Goal: Information Seeking & Learning: Learn about a topic

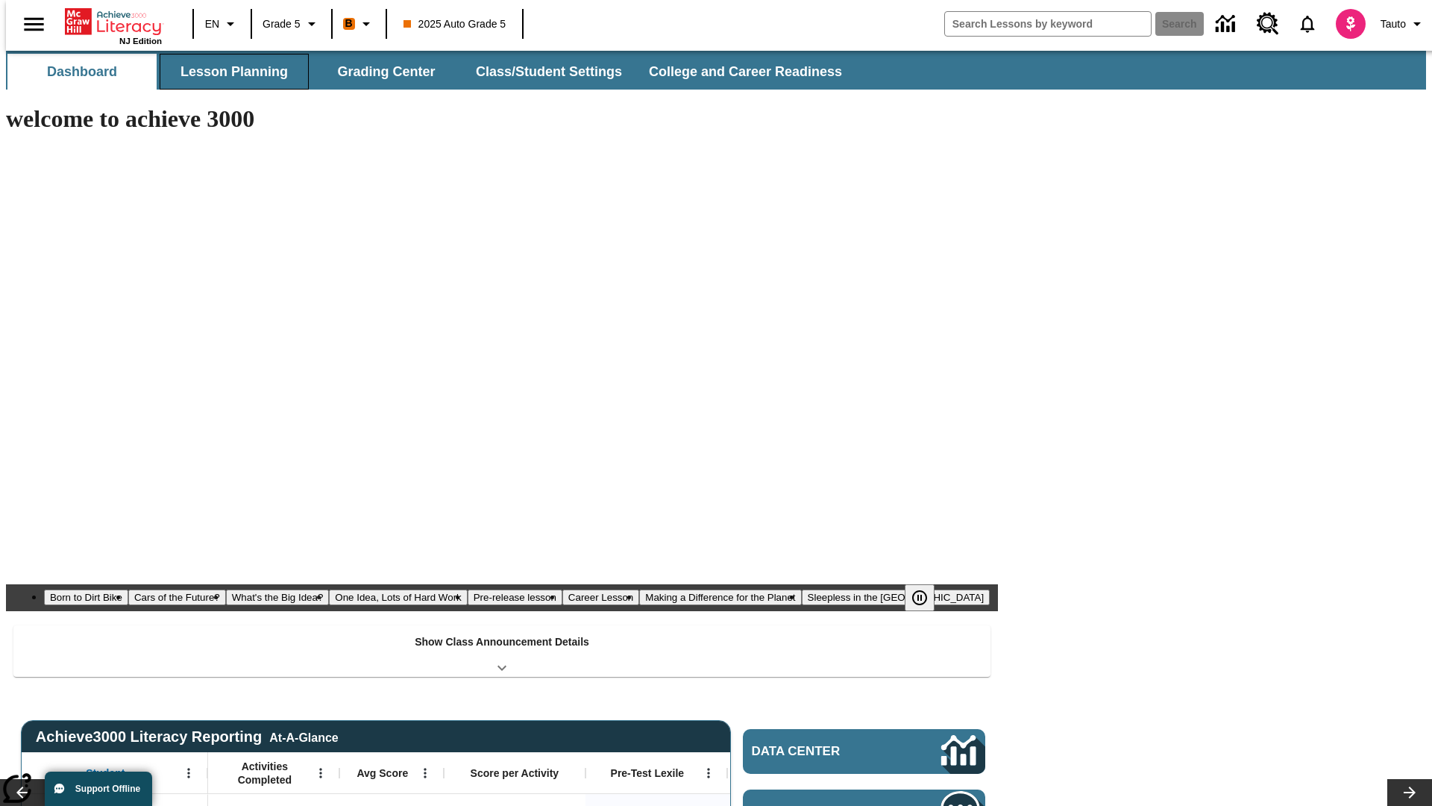
click at [228, 72] on button "Lesson Planning" at bounding box center [234, 72] width 149 height 36
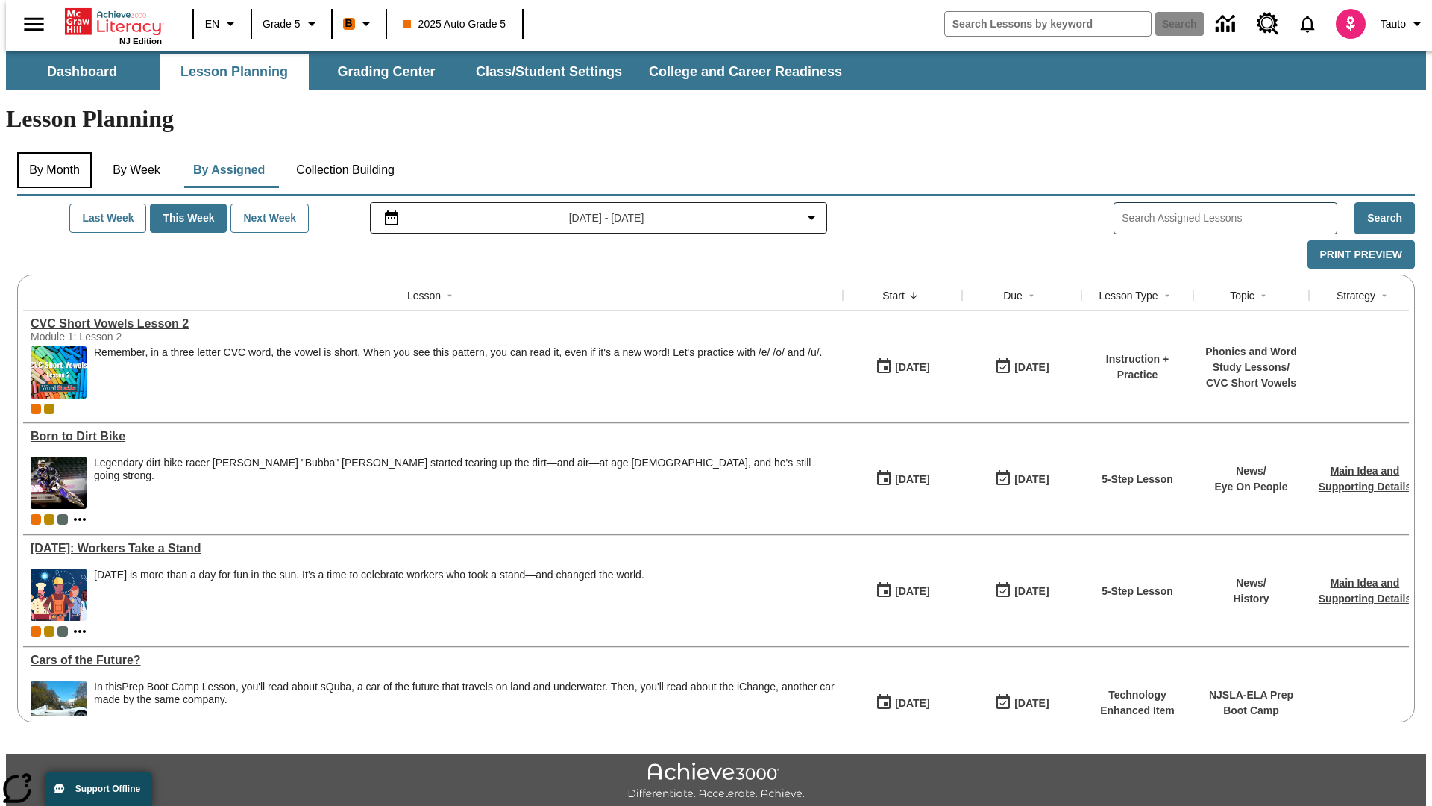
click at [50, 152] on button "By Month" at bounding box center [54, 170] width 75 height 36
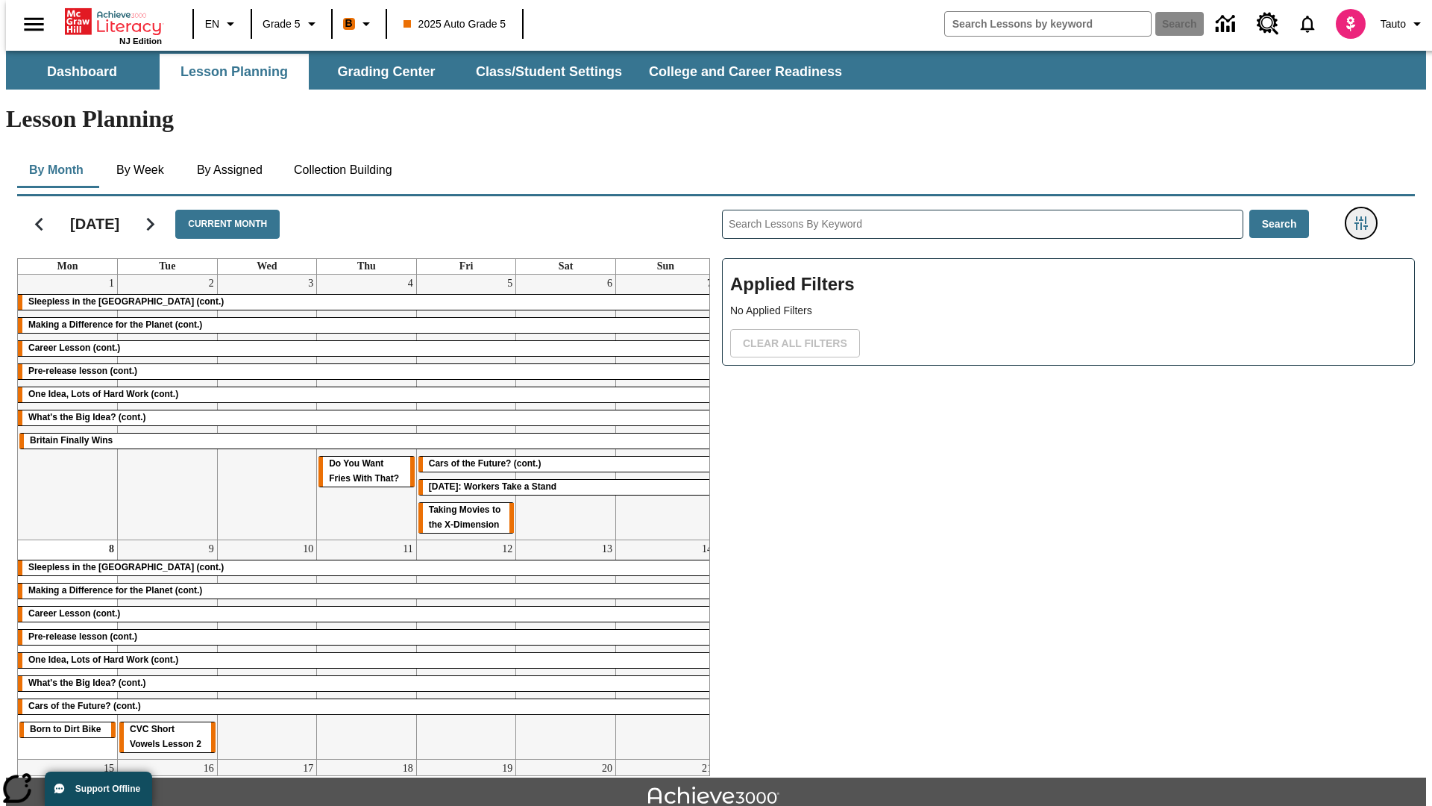
click at [1366, 216] on icon "Filters Side menu" at bounding box center [1361, 222] width 13 height 13
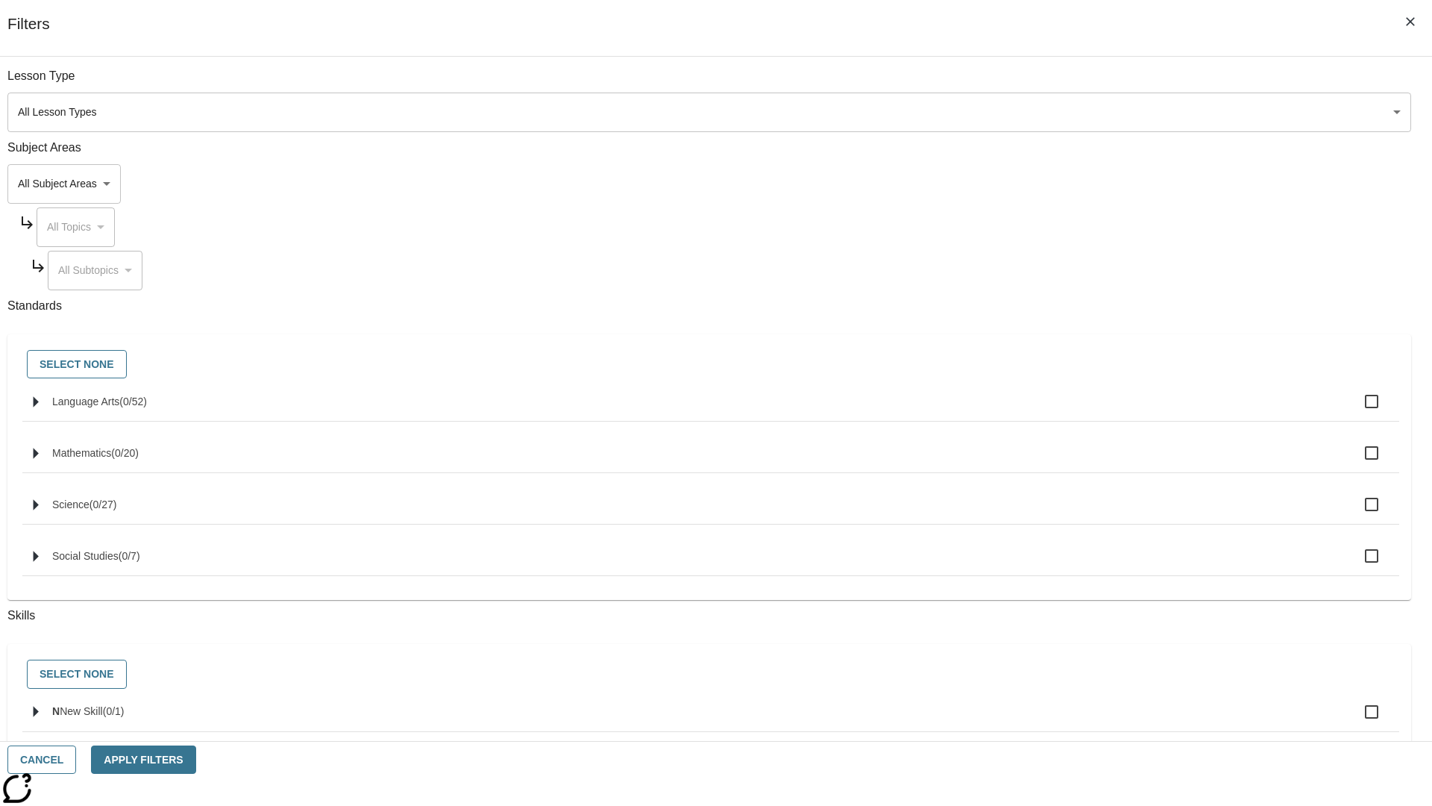
click at [1074, 112] on body "Skip to main content NJ Edition EN Grade 5 B 2025 Auto Grade 5 Search 0 Tauto D…" at bounding box center [716, 462] width 1420 height 823
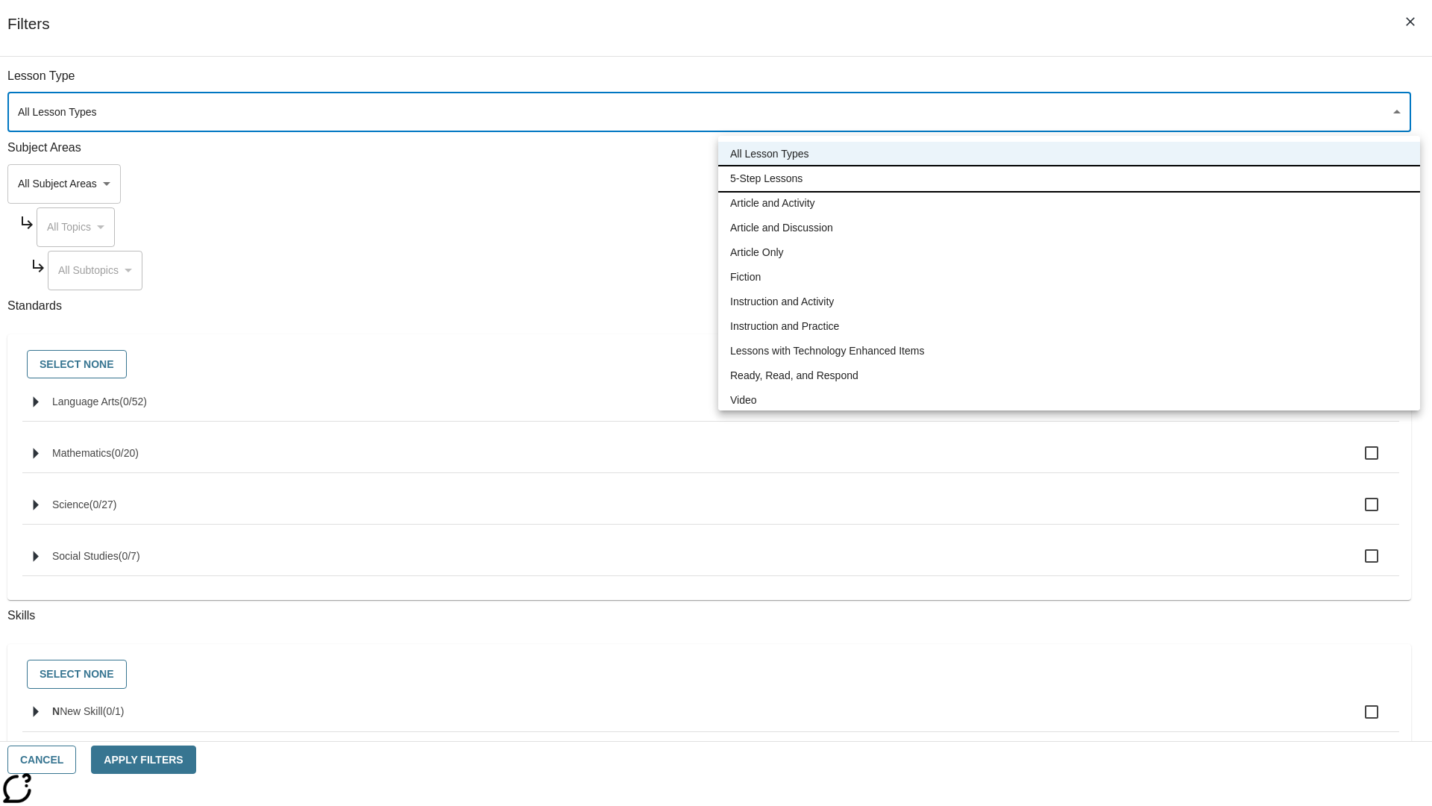
click at [1069, 178] on li "5-Step Lessons" at bounding box center [1069, 178] width 702 height 25
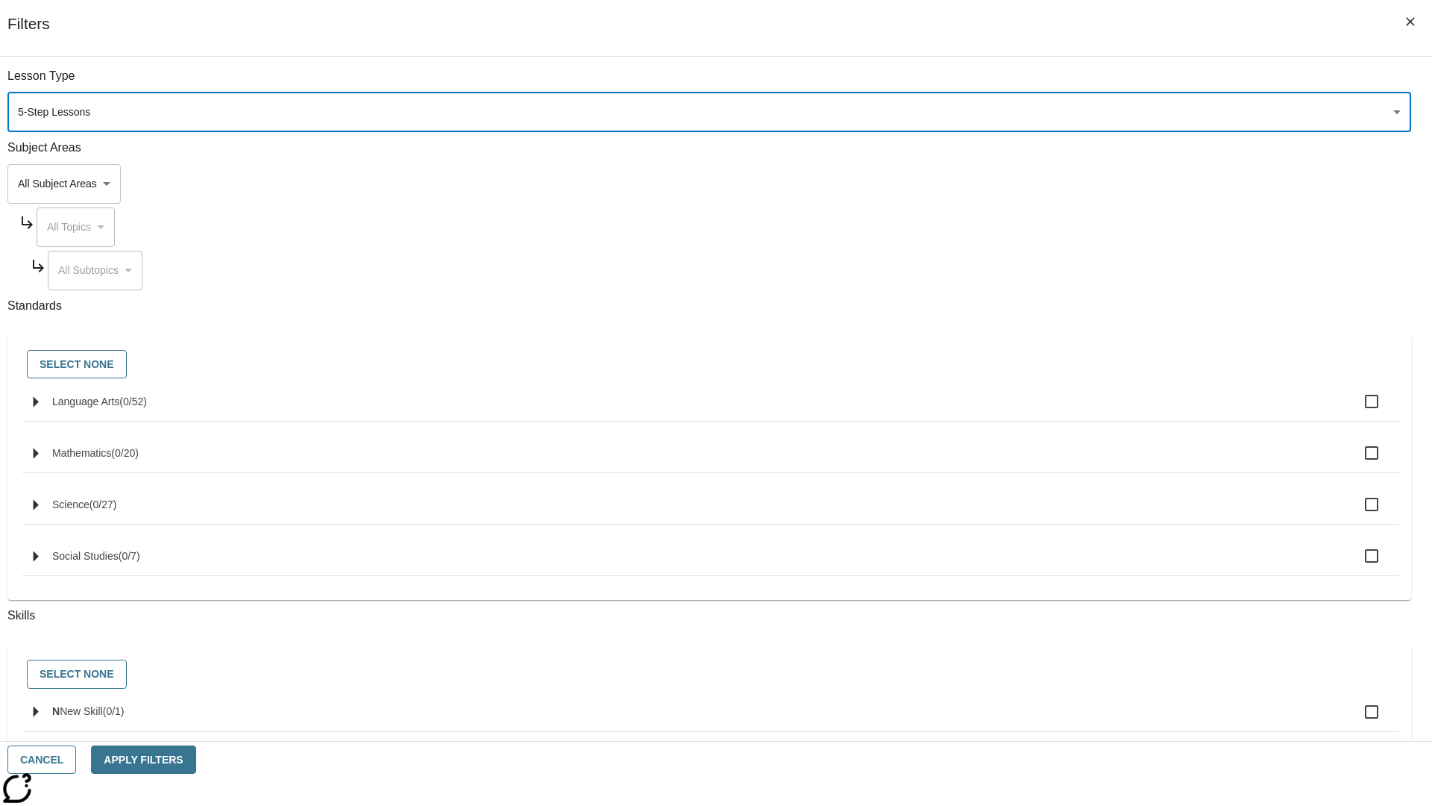
type input "1"
click at [195, 759] on button "Apply Filters" at bounding box center [143, 759] width 104 height 29
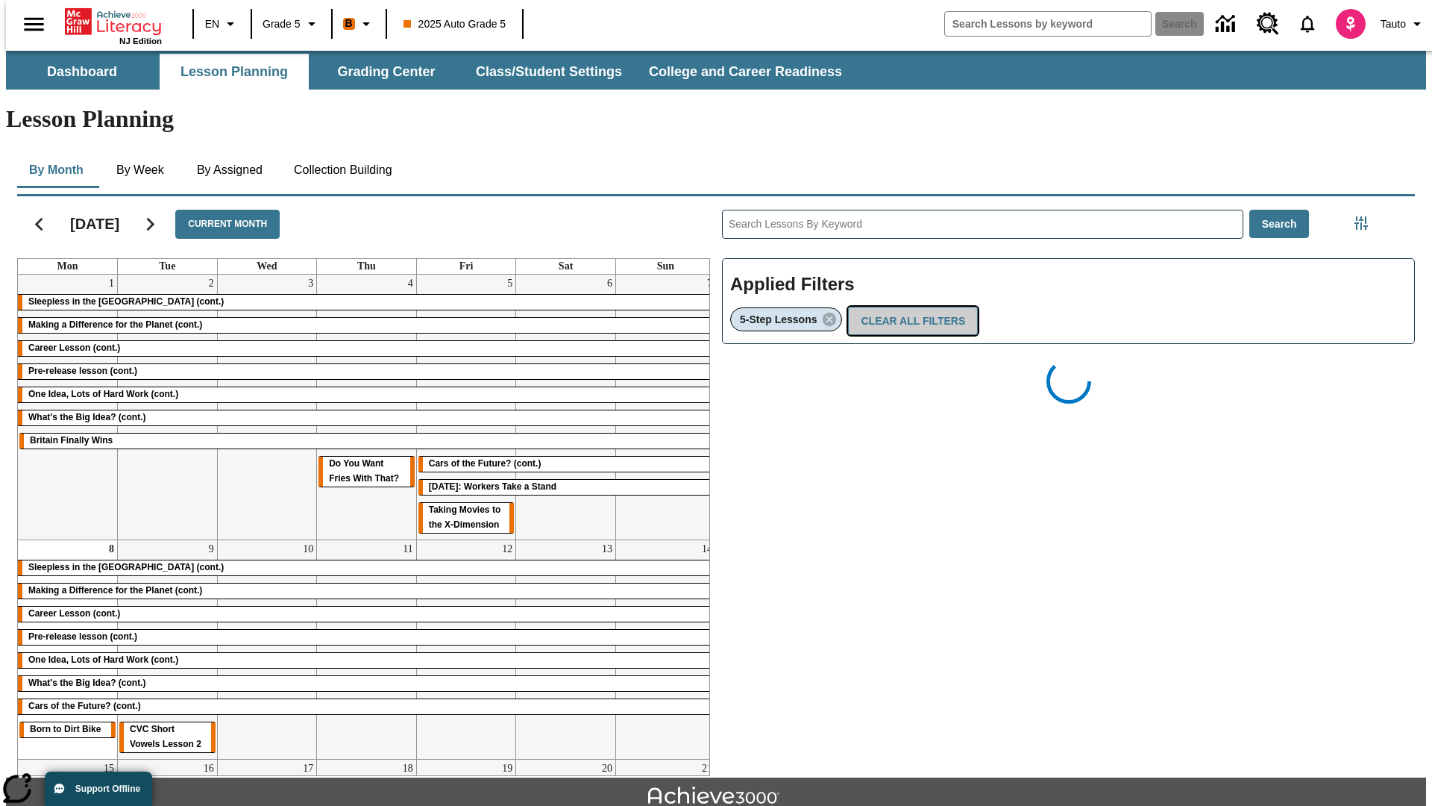
click at [909, 307] on button "Clear All Filters" at bounding box center [913, 321] width 130 height 29
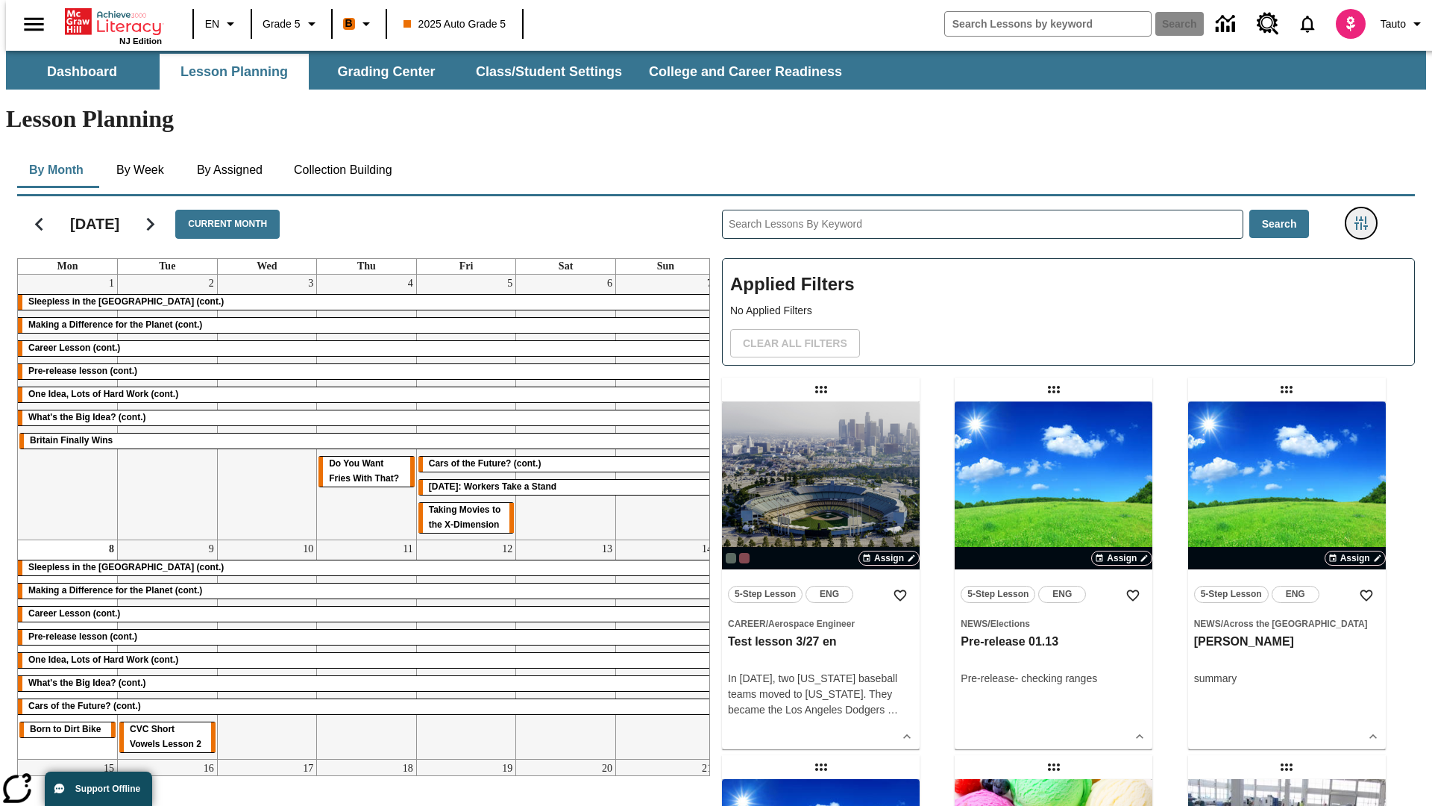
click at [1366, 216] on icon "Filters Side menu" at bounding box center [1361, 222] width 13 height 13
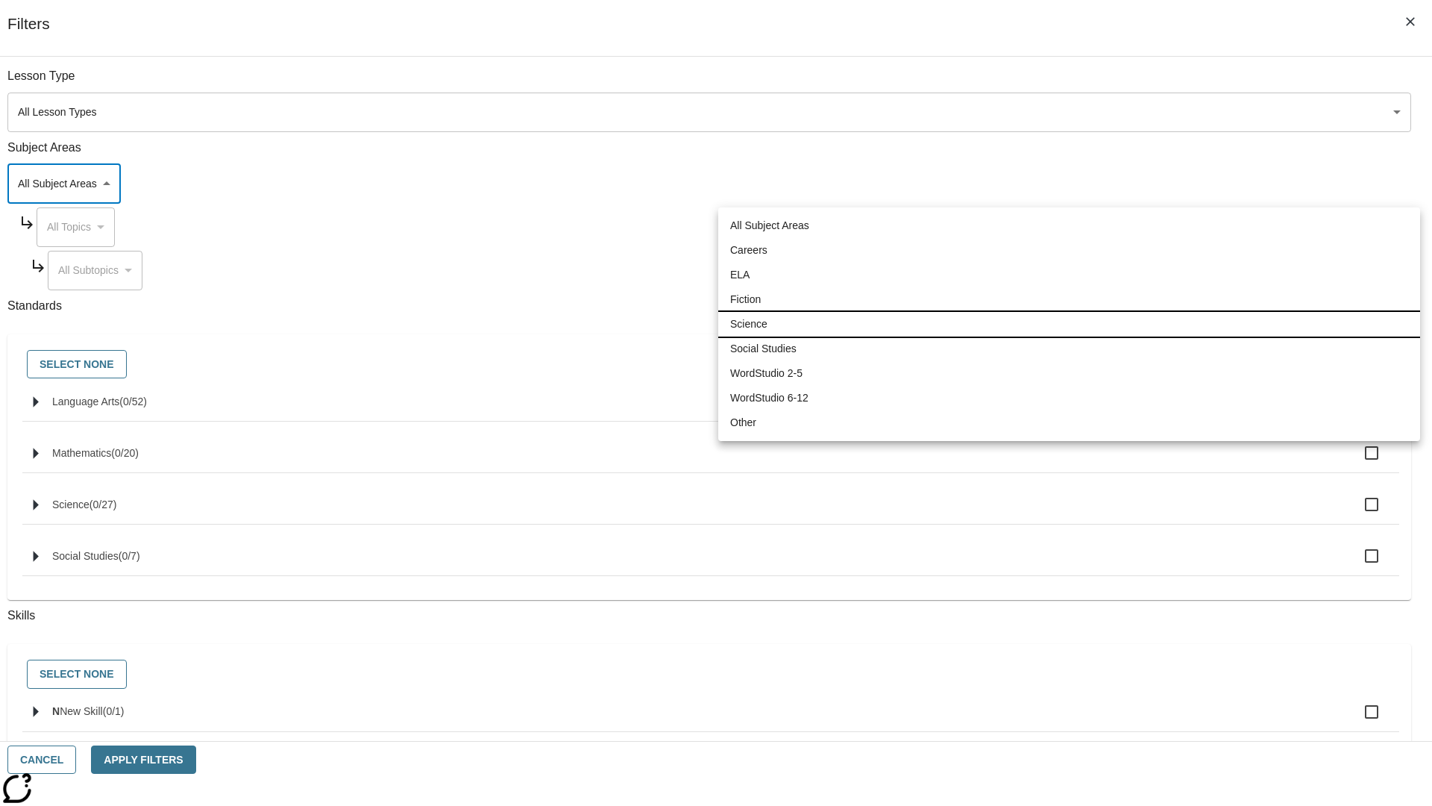
click at [1069, 324] on li "Science" at bounding box center [1069, 324] width 702 height 25
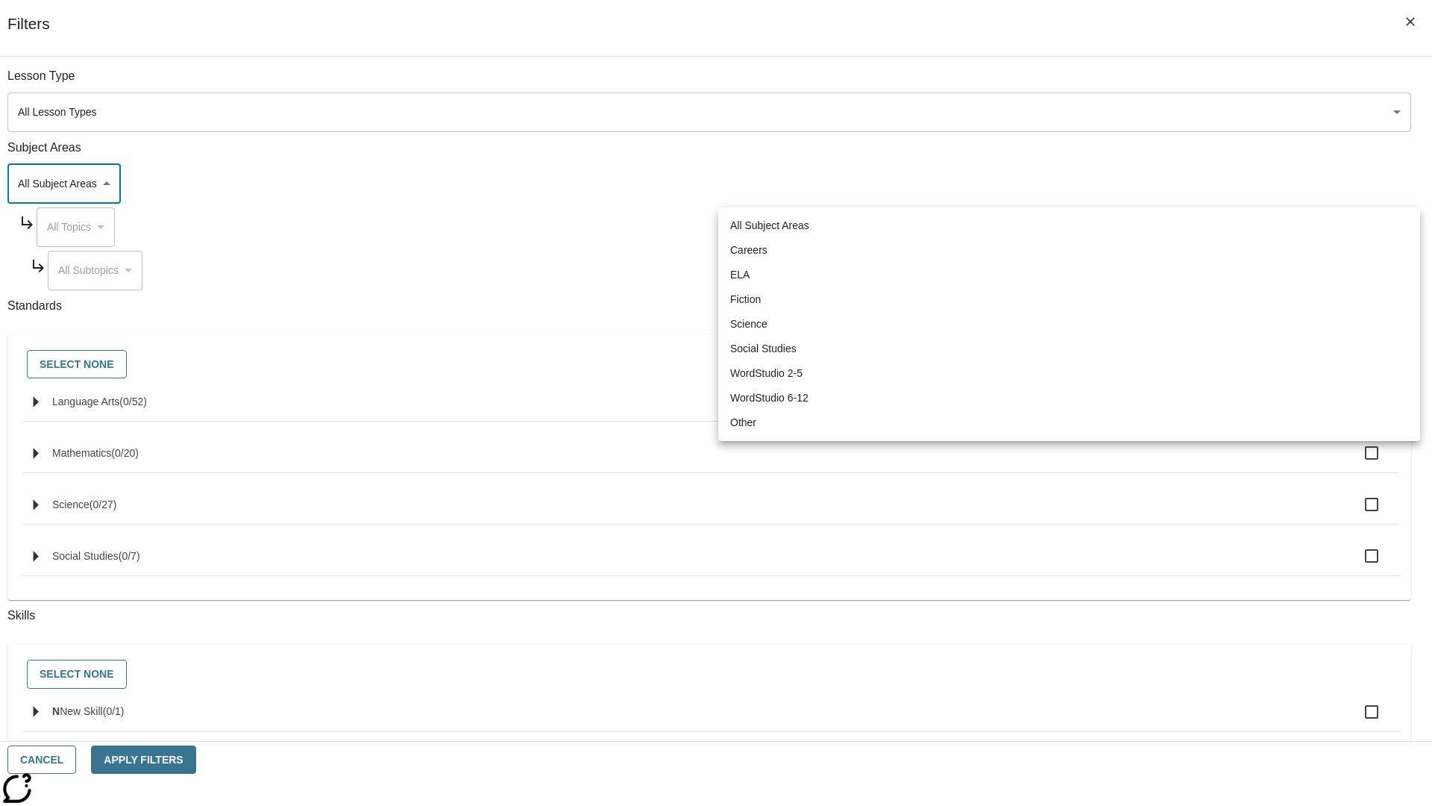
type input "2"
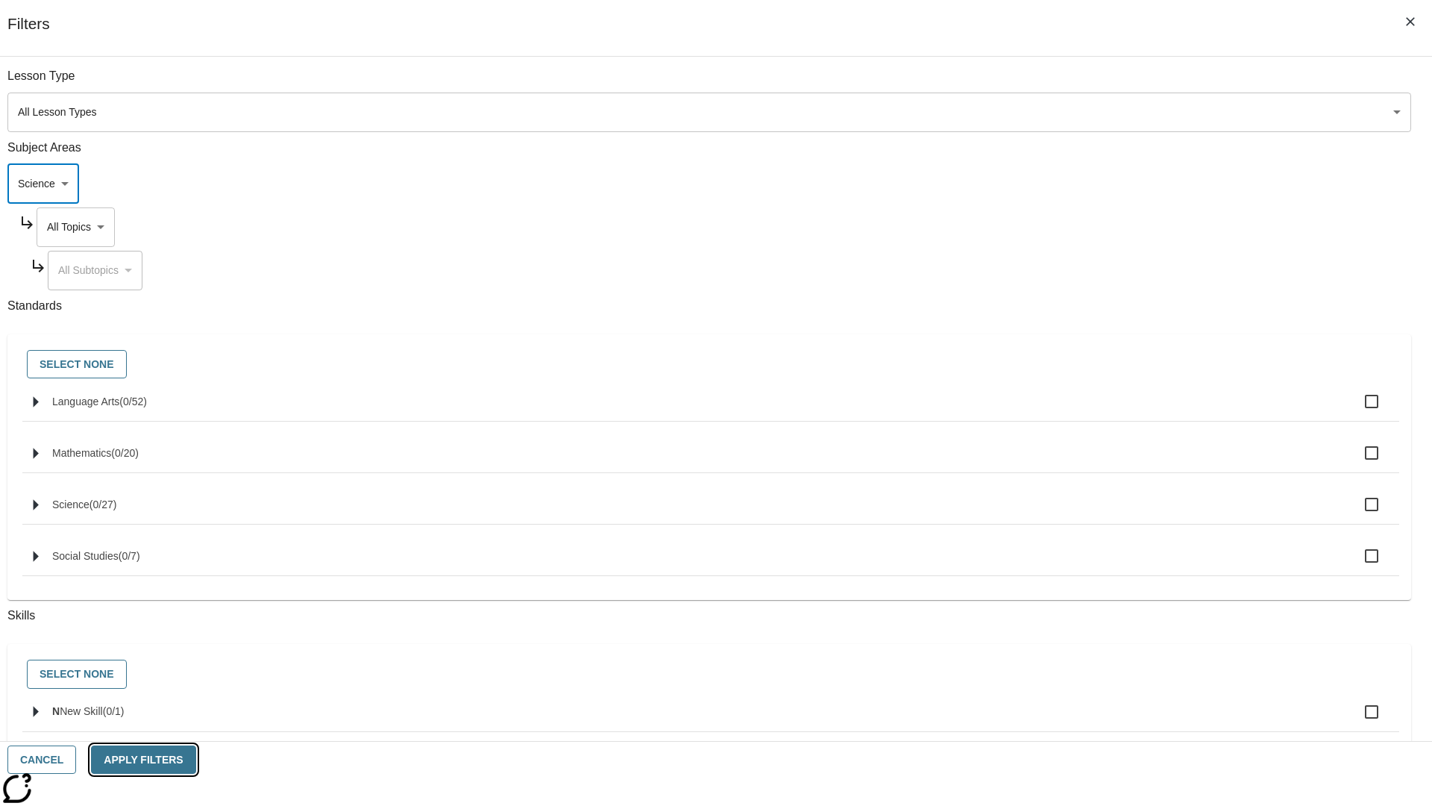
click at [195, 759] on button "Apply Filters" at bounding box center [143, 759] width 104 height 29
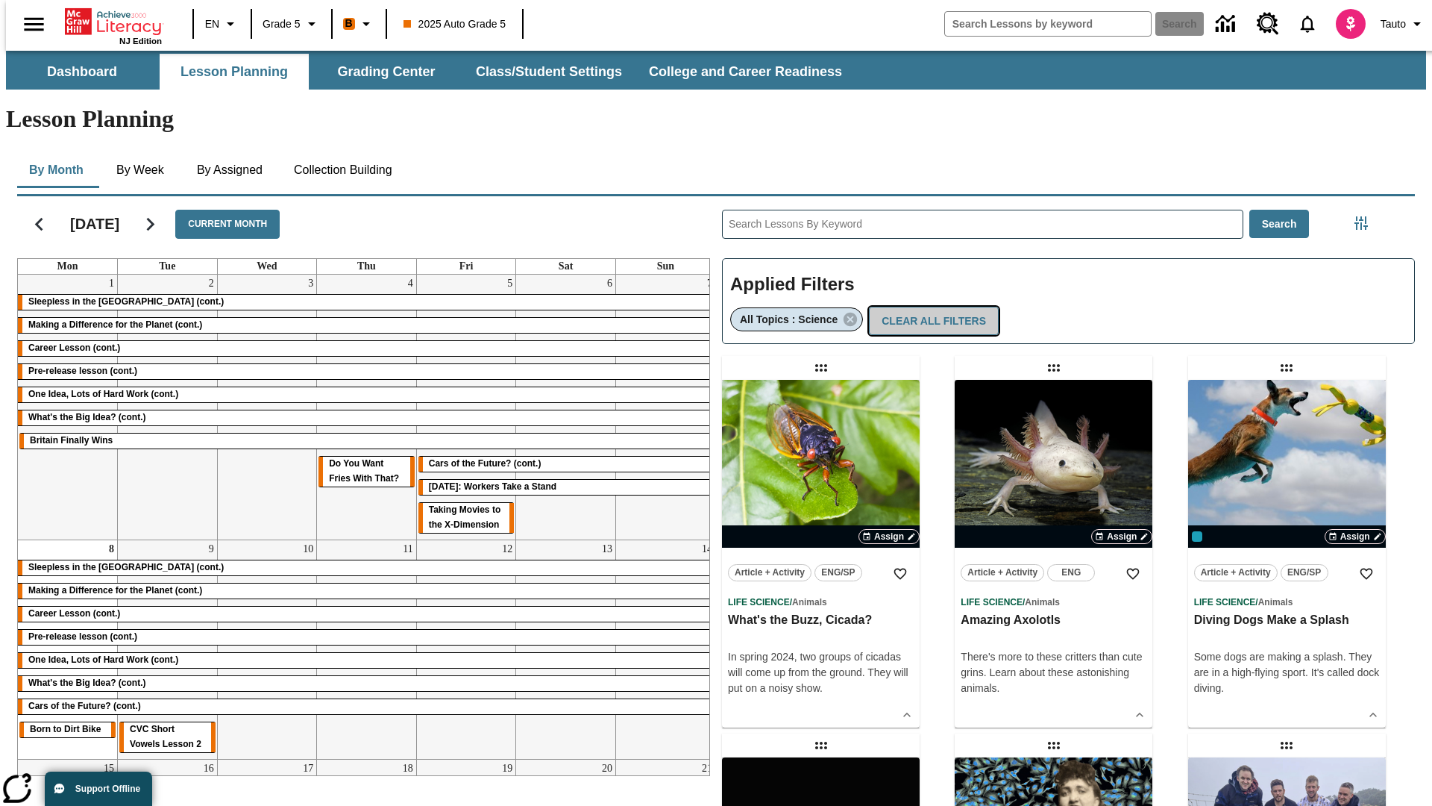
click at [927, 307] on button "Clear All Filters" at bounding box center [934, 321] width 130 height 29
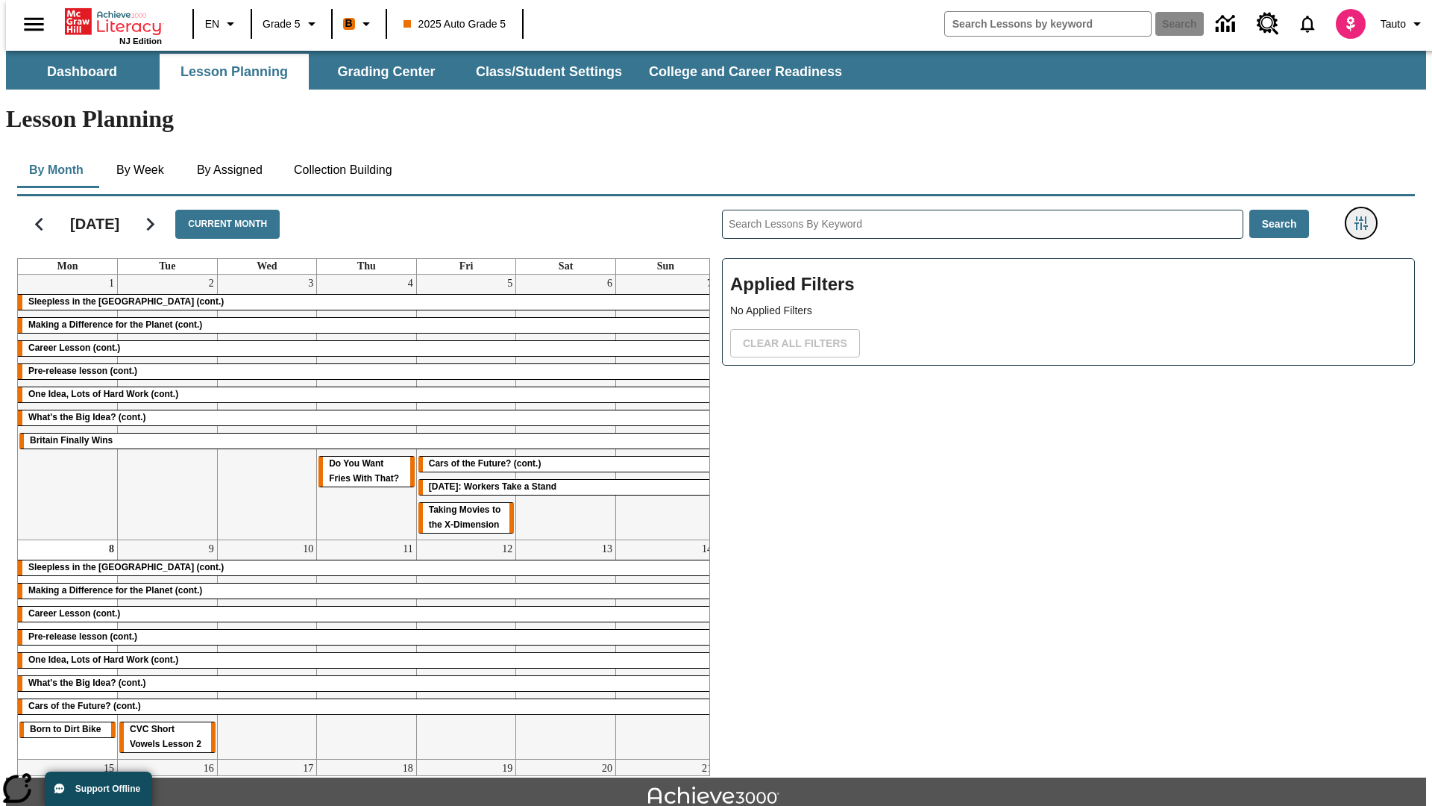
click at [1366, 216] on icon "Filters Side menu" at bounding box center [1361, 222] width 13 height 13
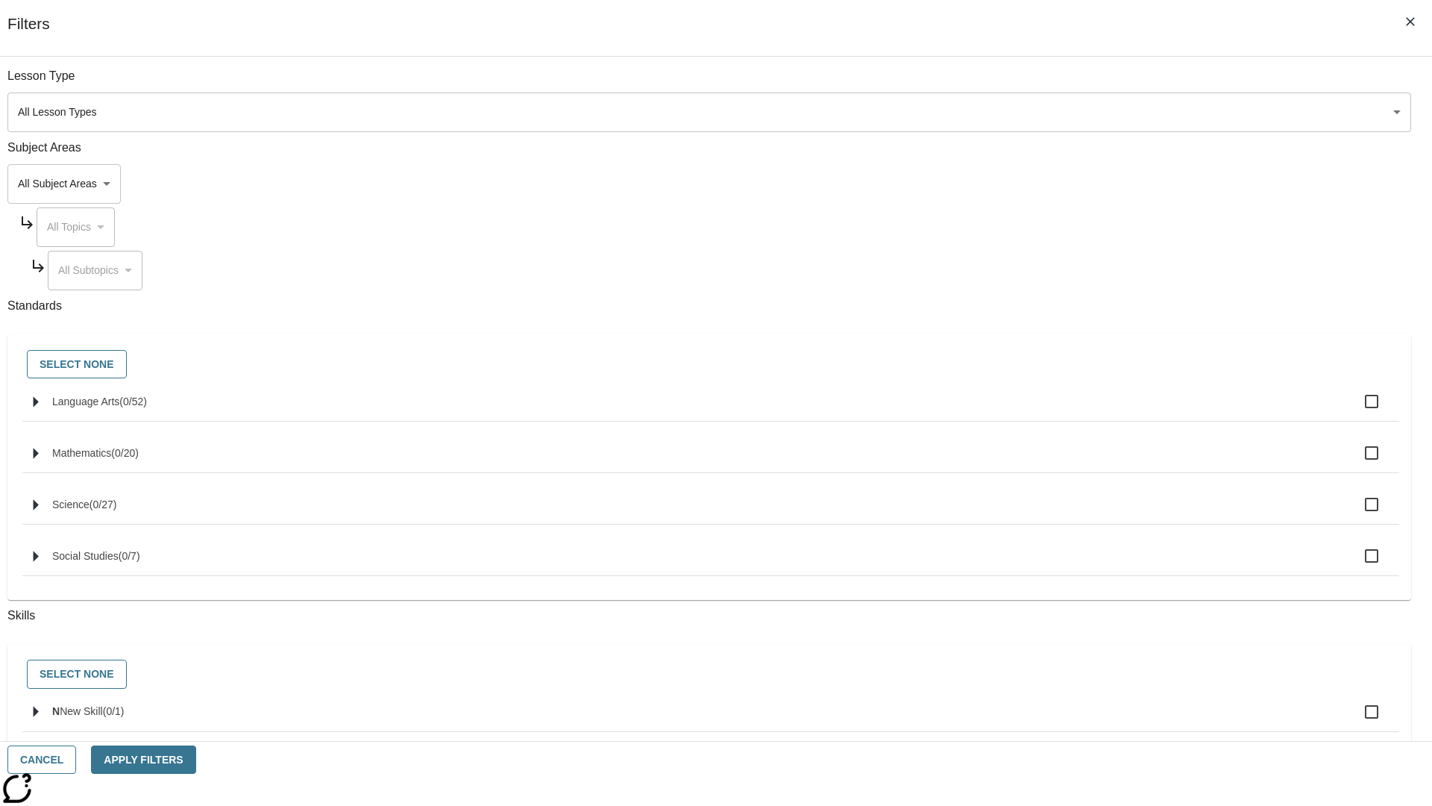
click at [119, 407] on span "Language Arts" at bounding box center [85, 401] width 67 height 12
click at [1356, 410] on input "Language Arts ( 0 / 52 )" at bounding box center [1371, 401] width 31 height 31
checkbox input "true"
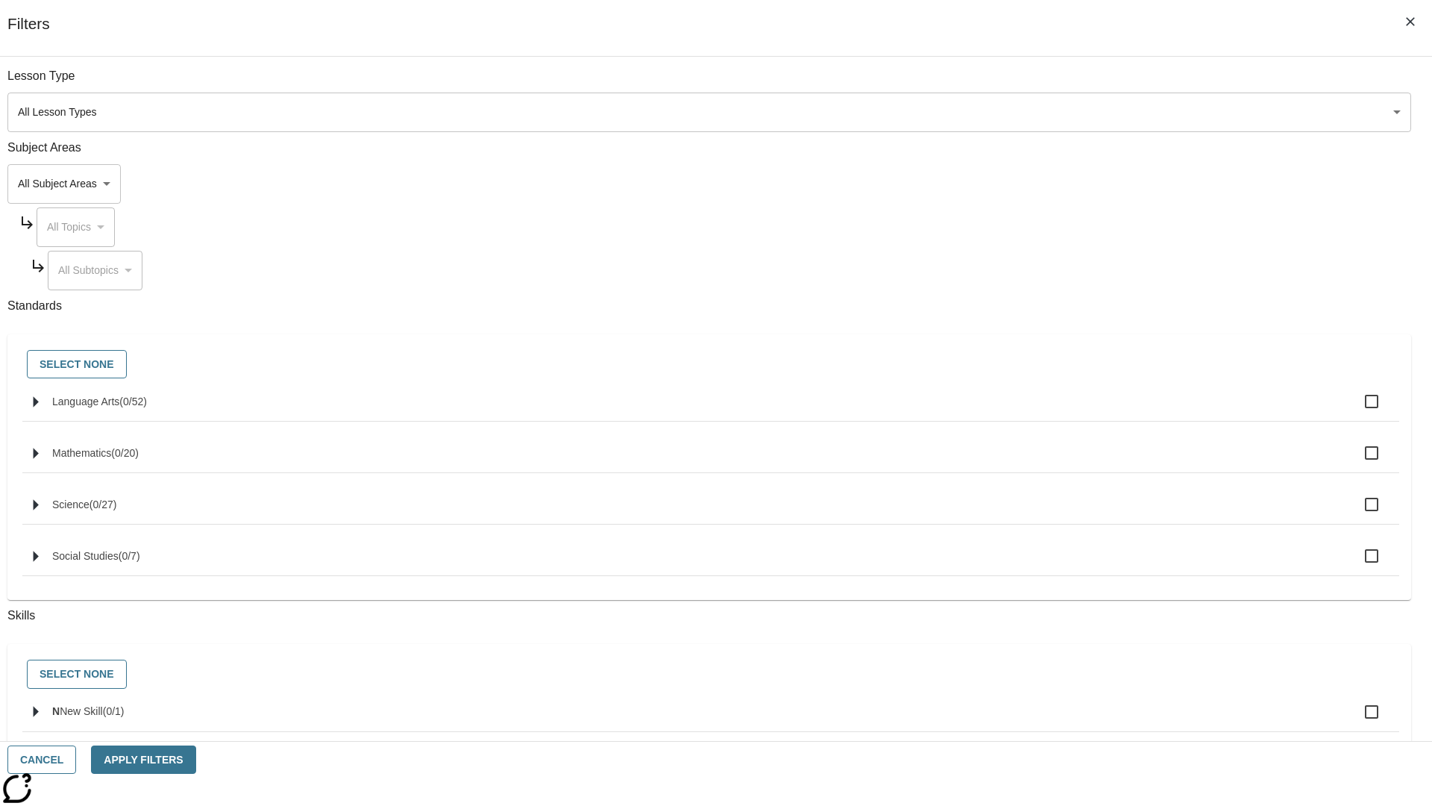
checkbox input "true"
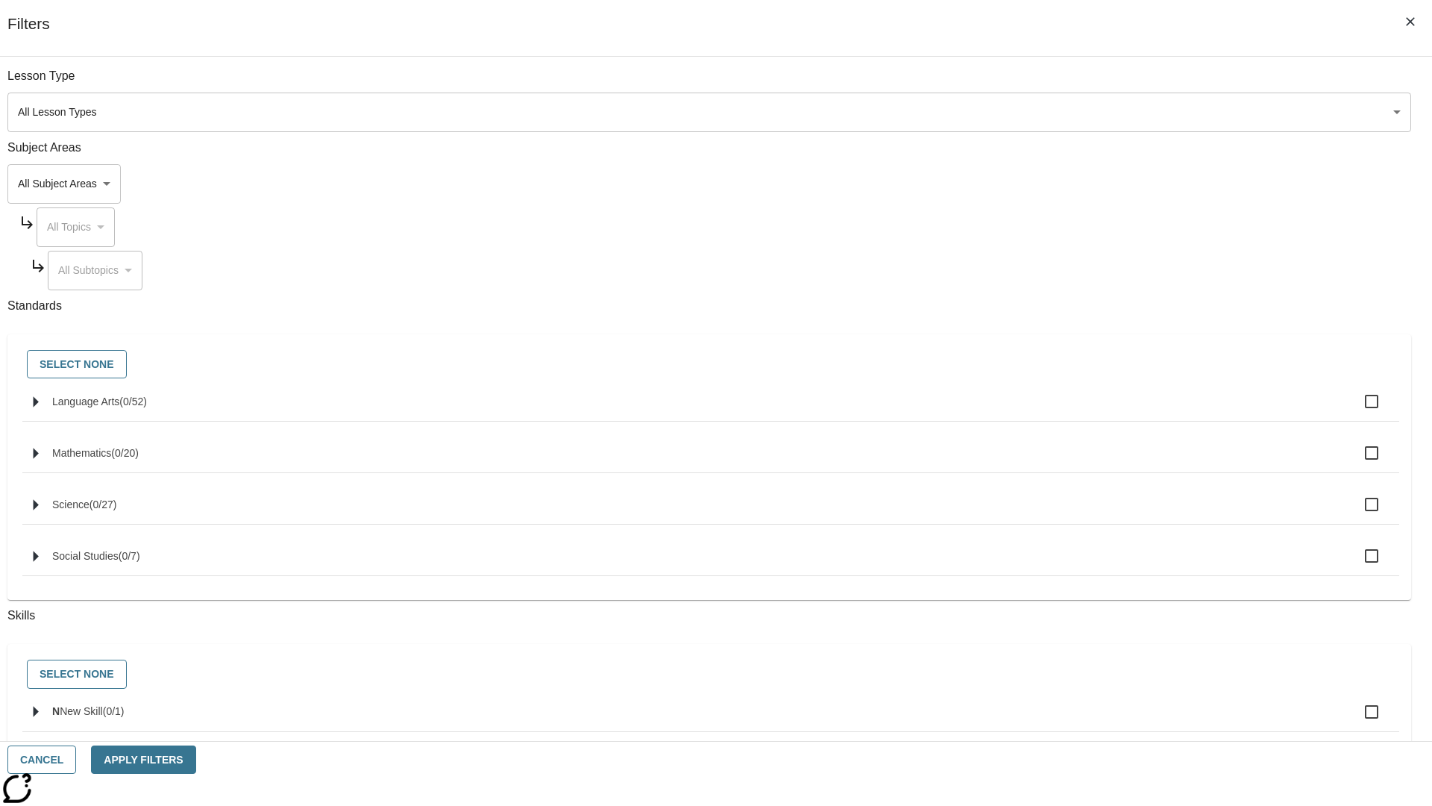
checkbox input "true"
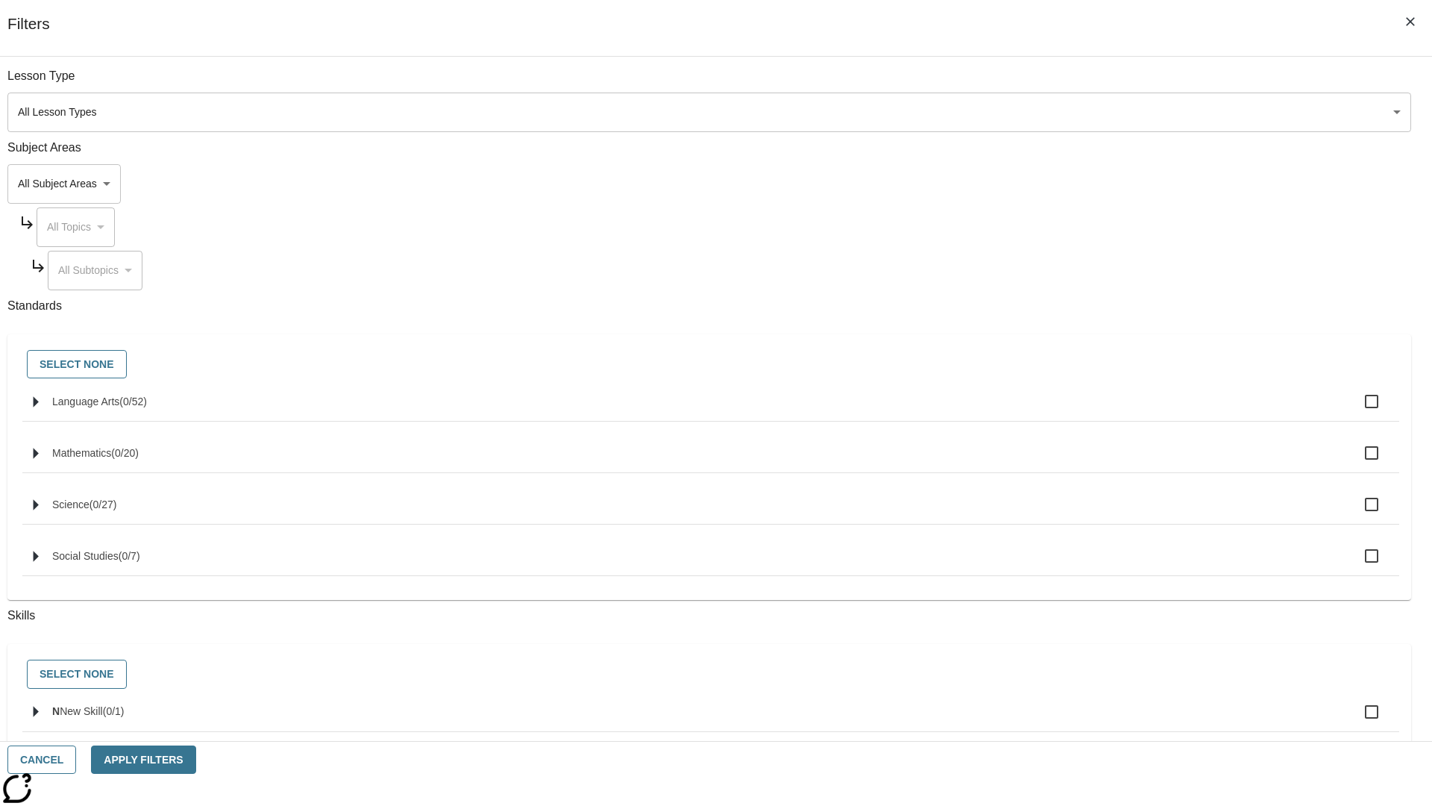
checkbox input "true"
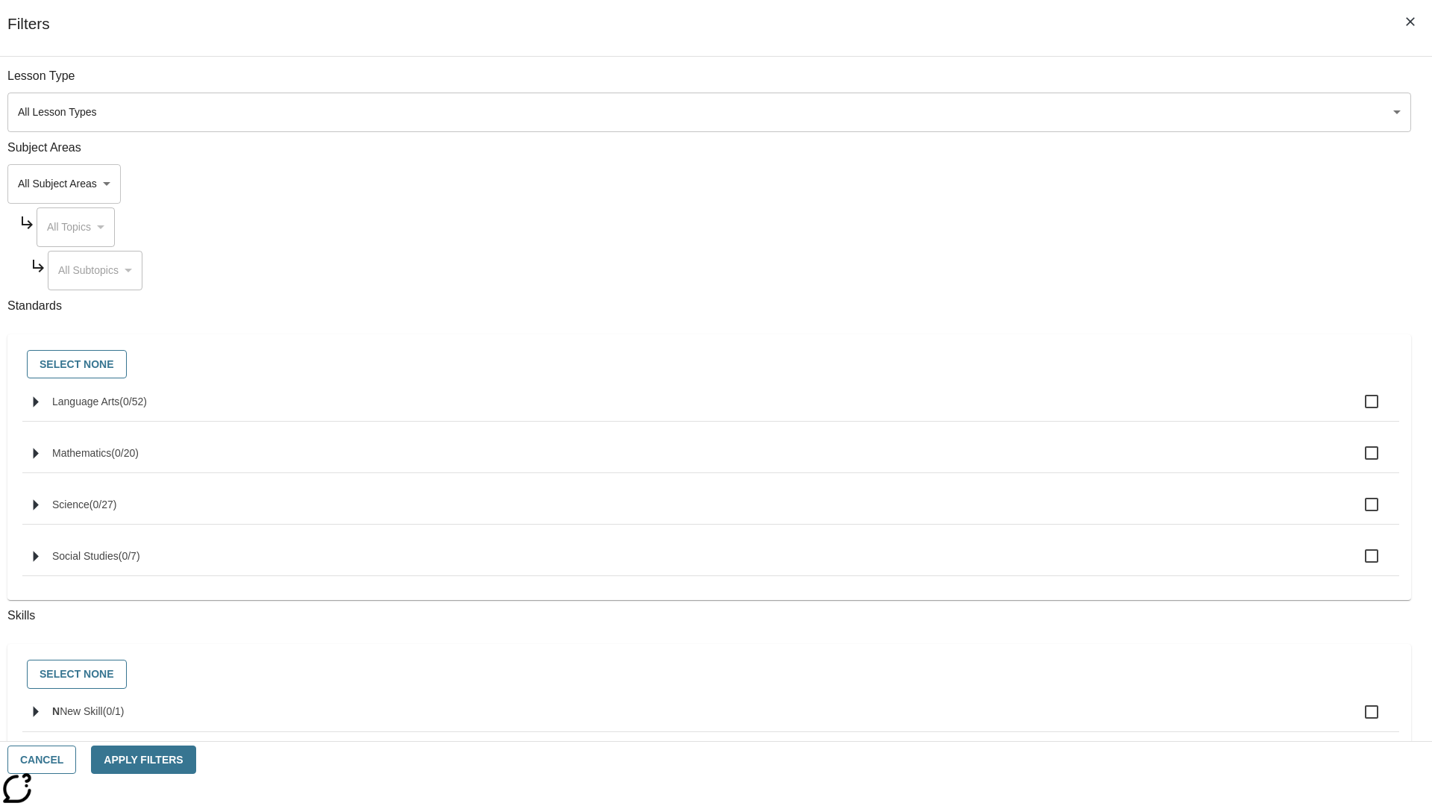
checkbox input "true"
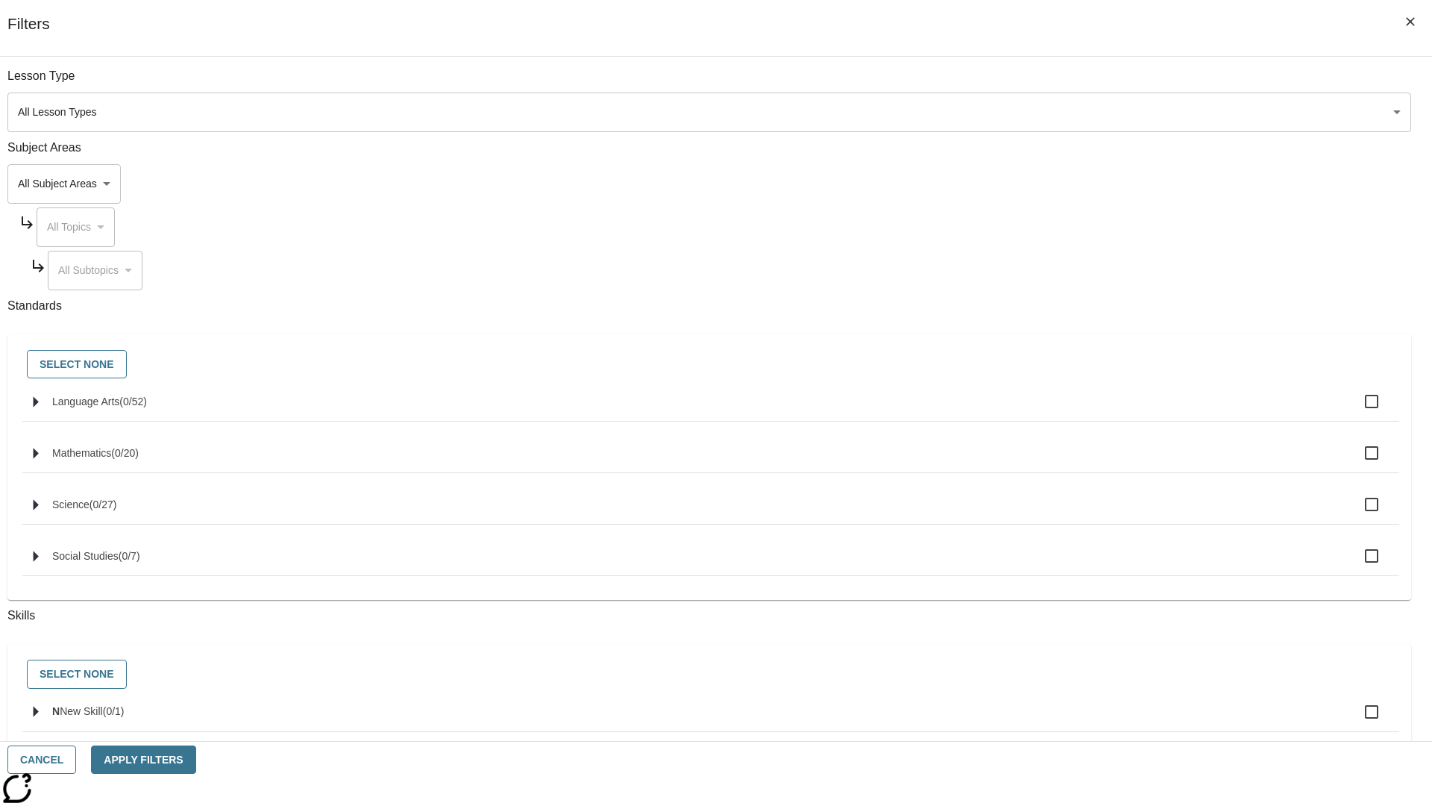
checkbox input "true"
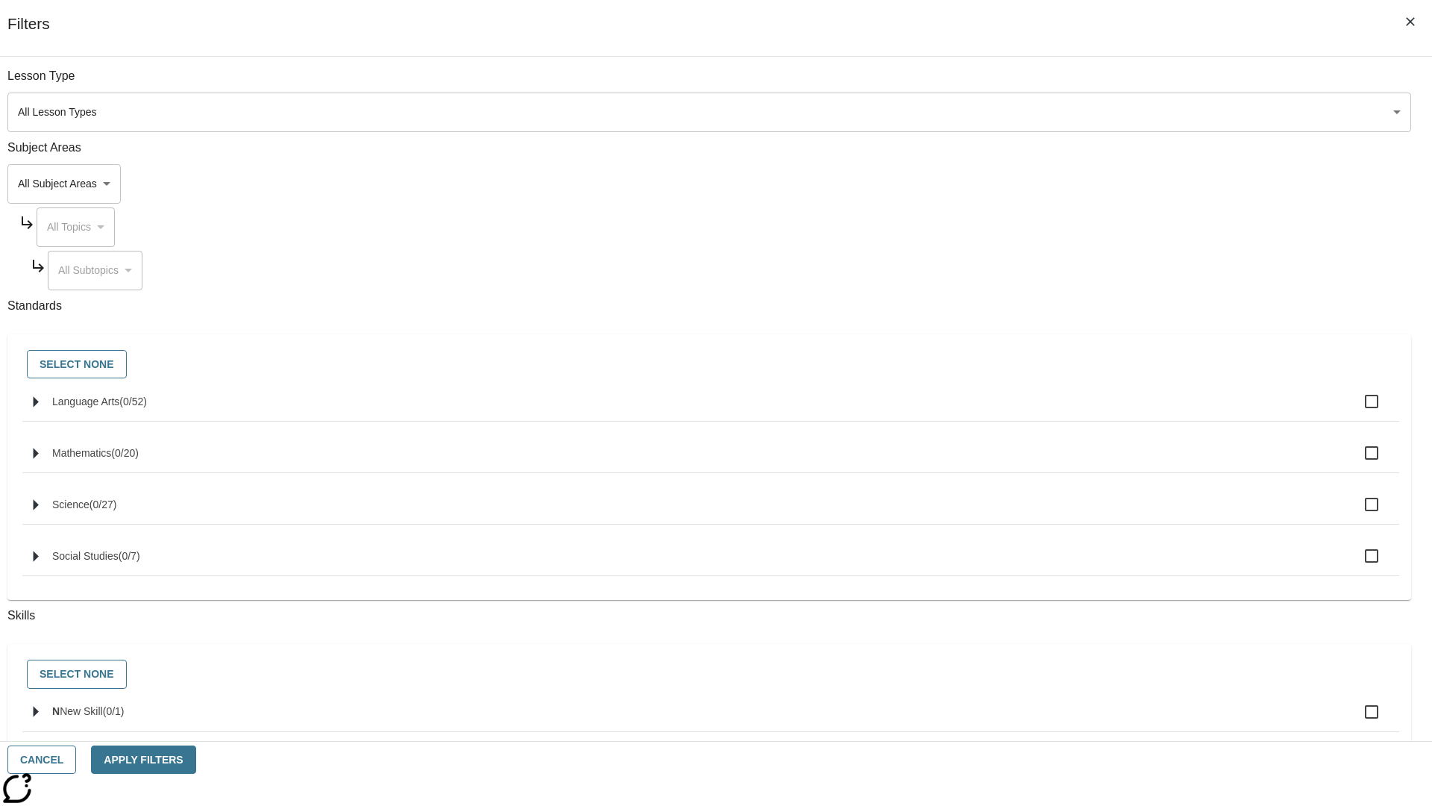
checkbox input "true"
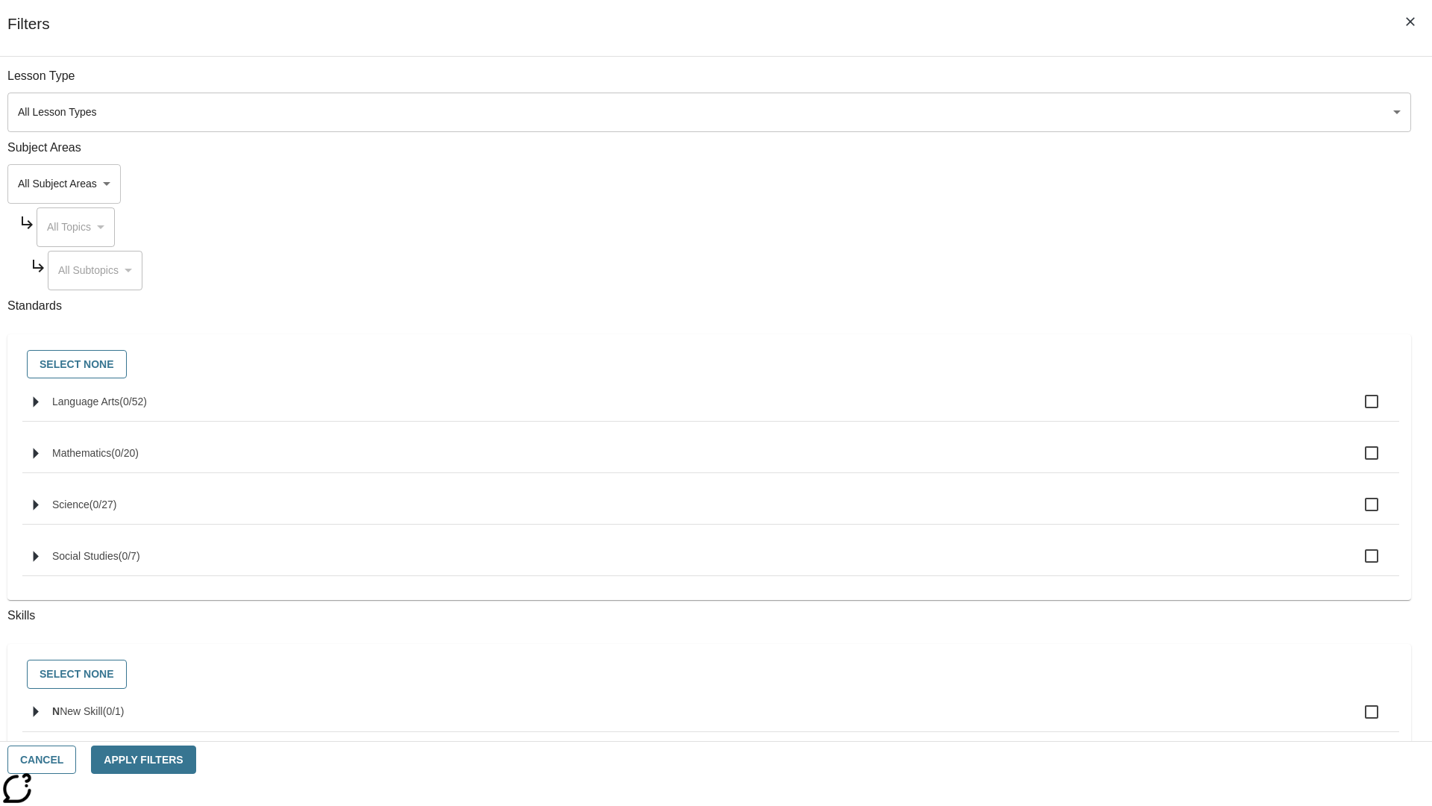
checkbox input "true"
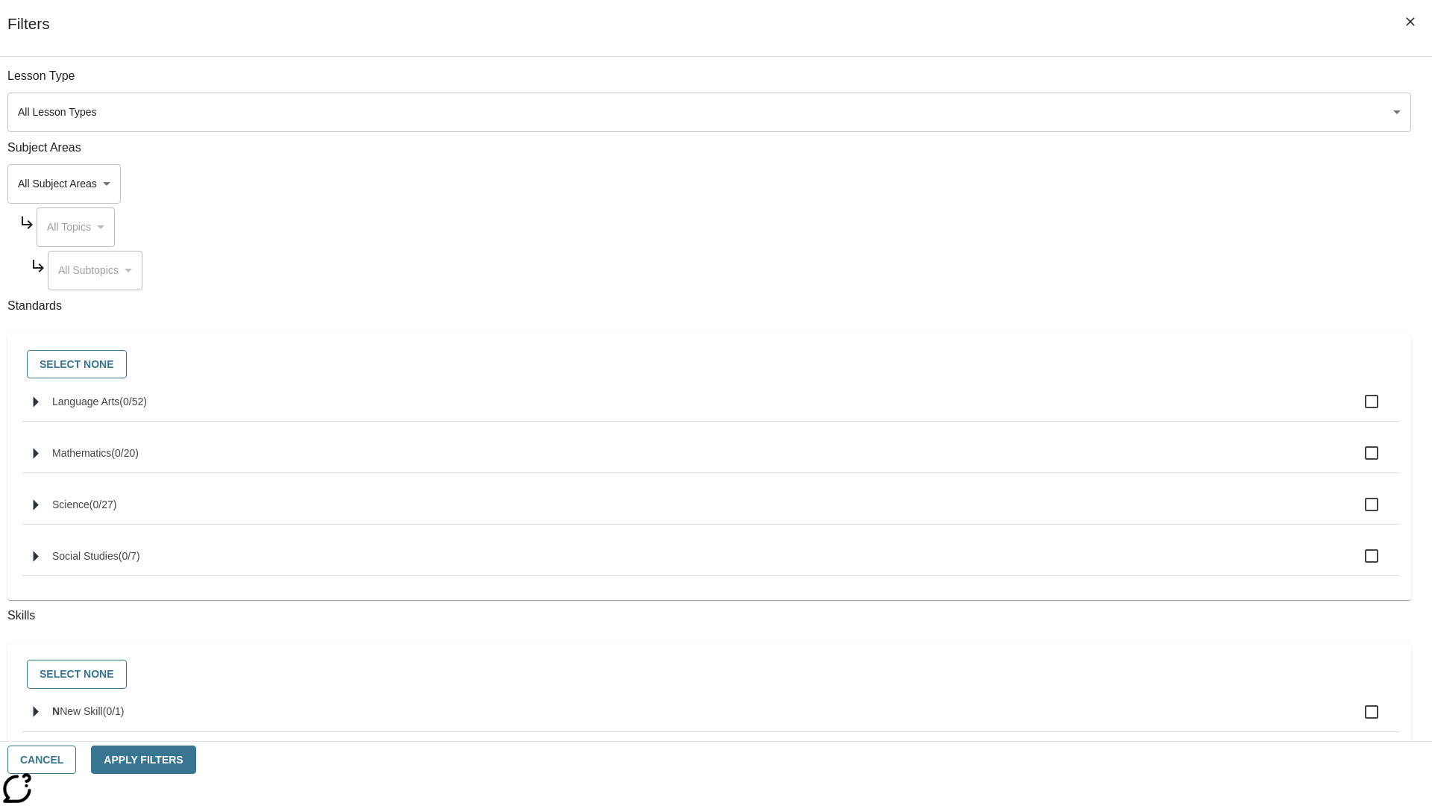
checkbox input "true"
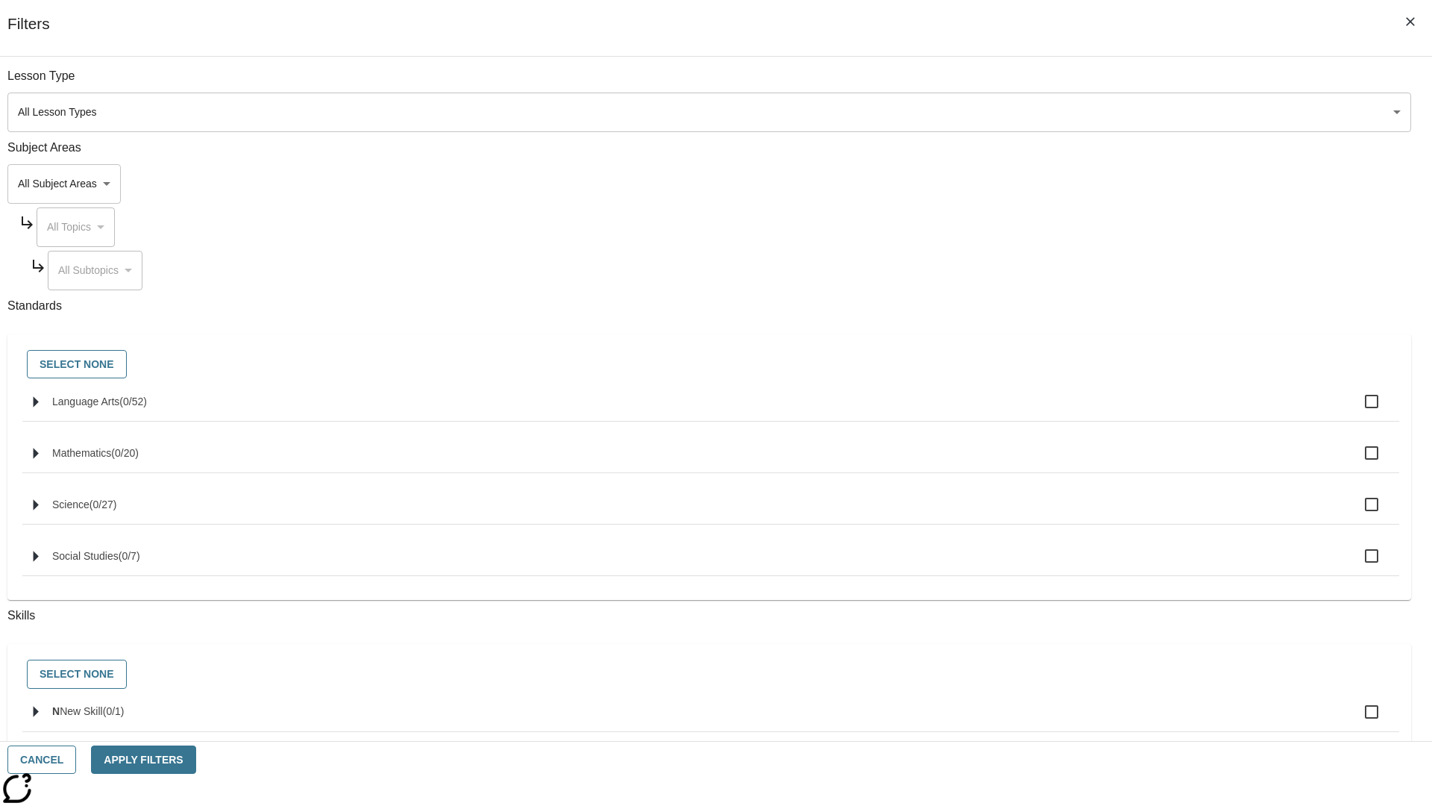
checkbox input "true"
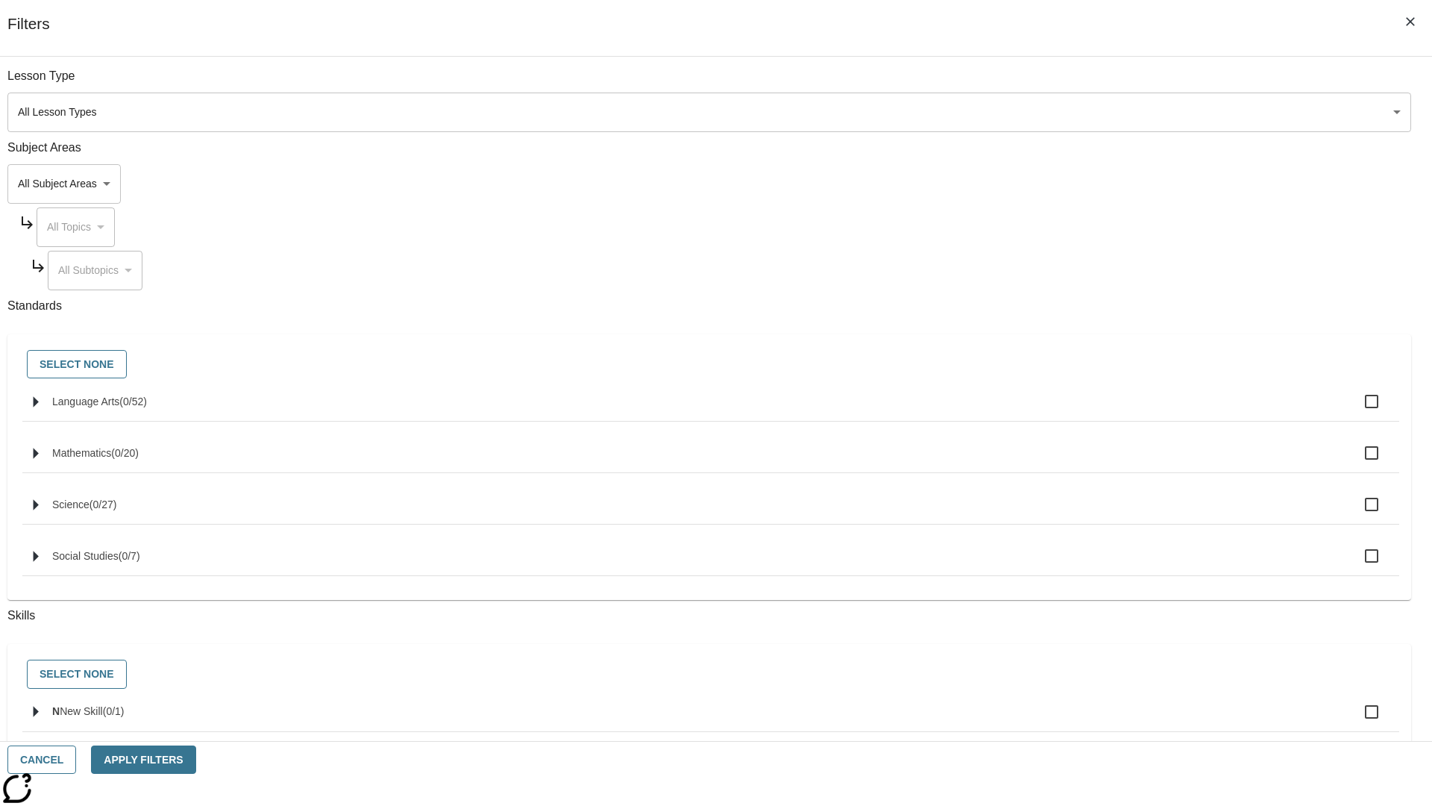
checkbox input "true"
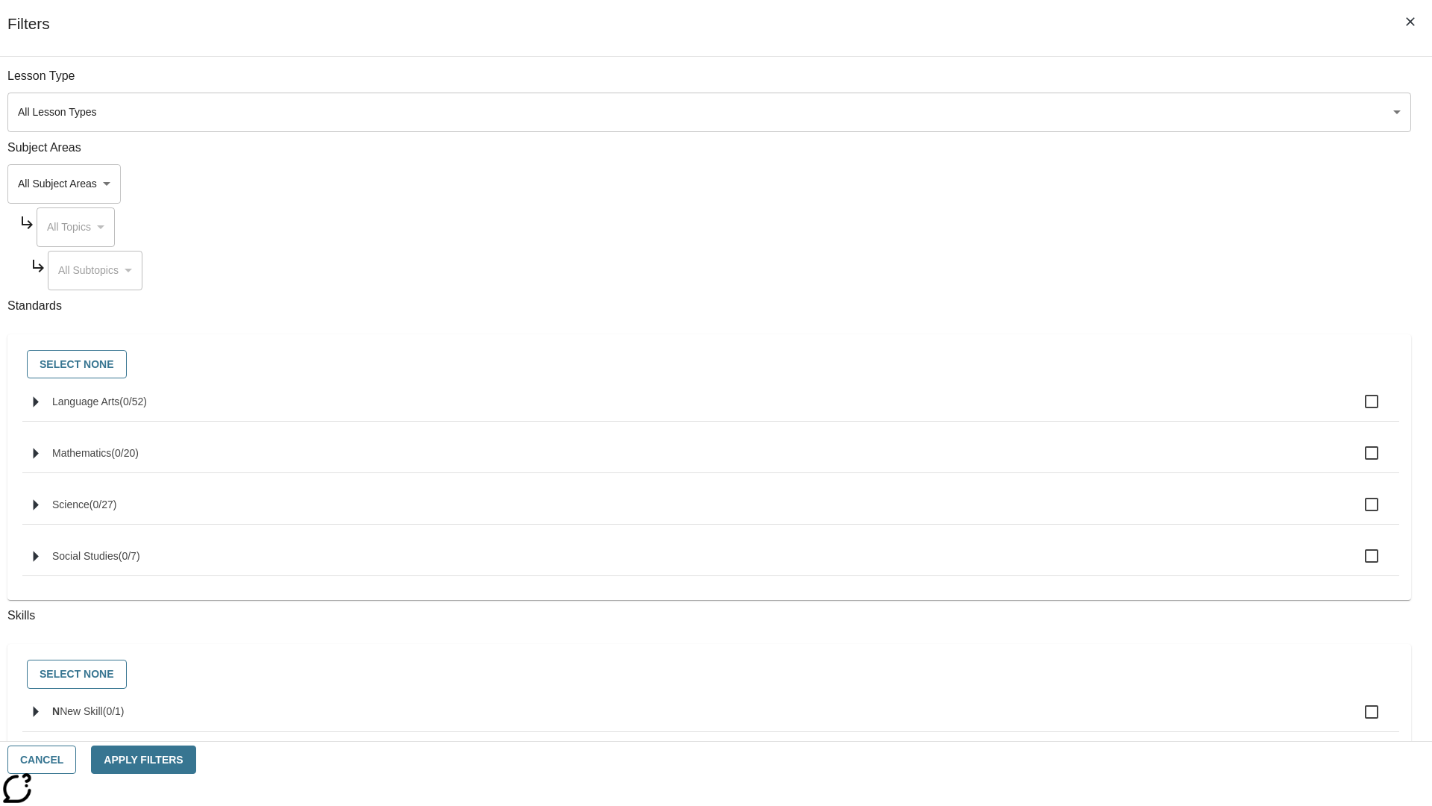
checkbox input "true"
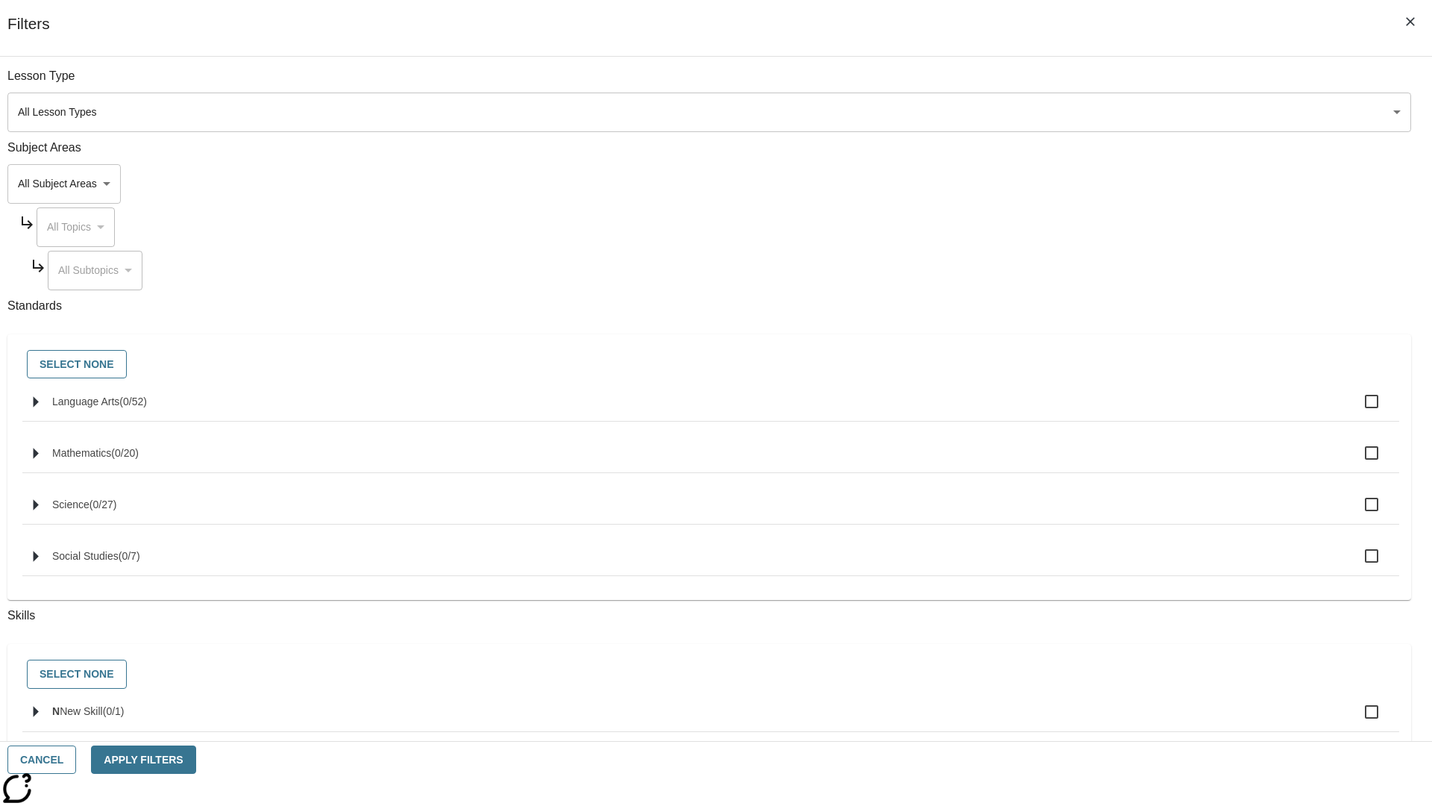
checkbox input "true"
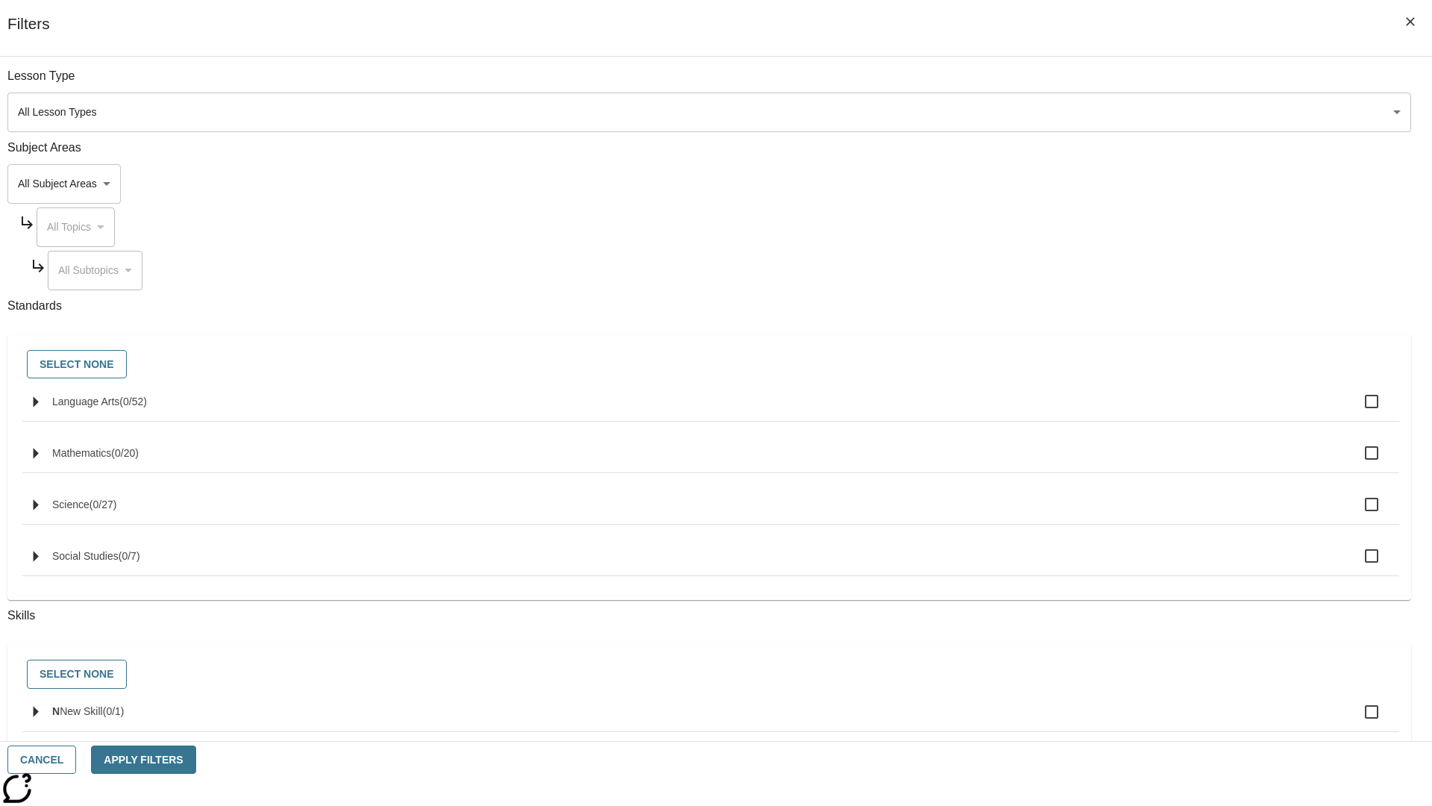
checkbox input "true"
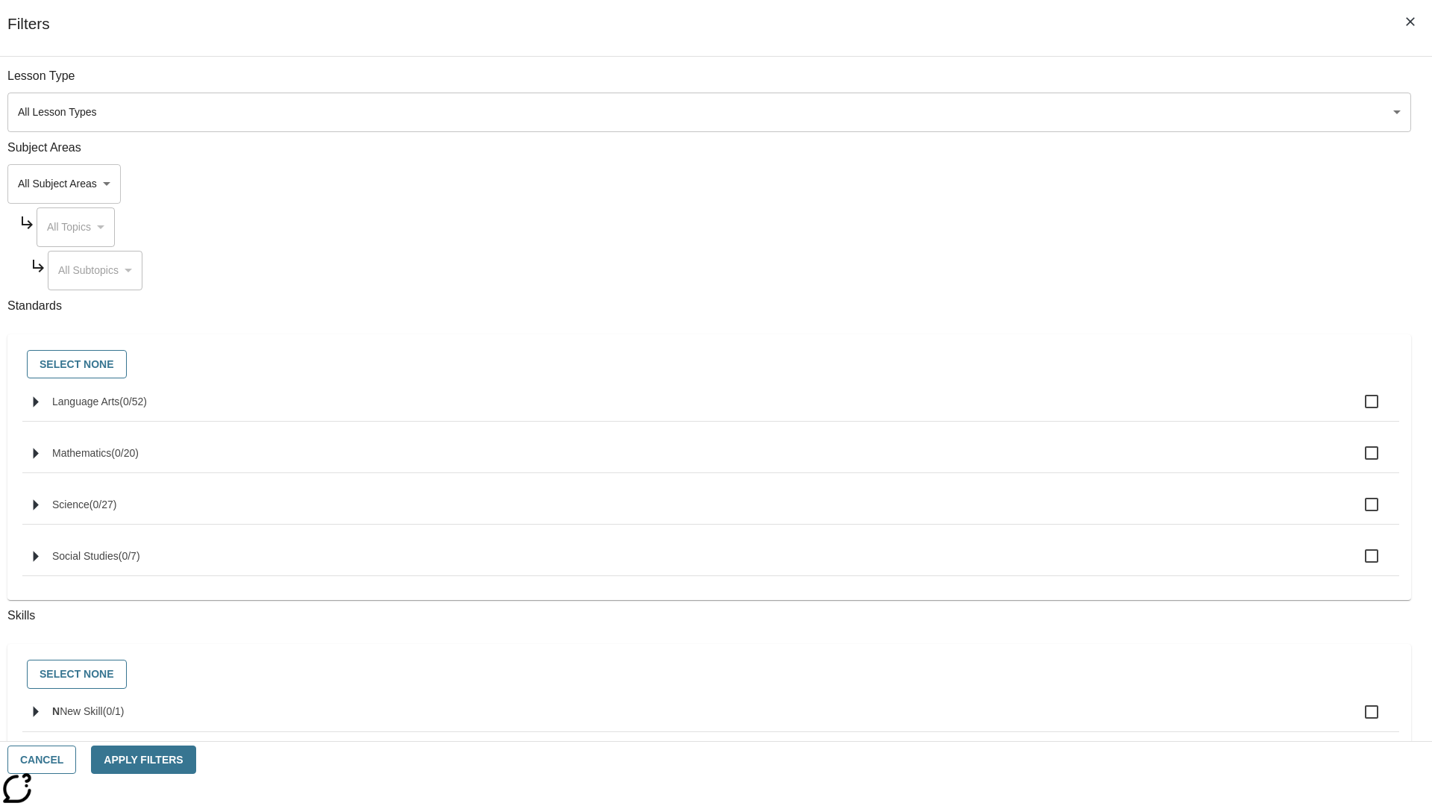
checkbox input "true"
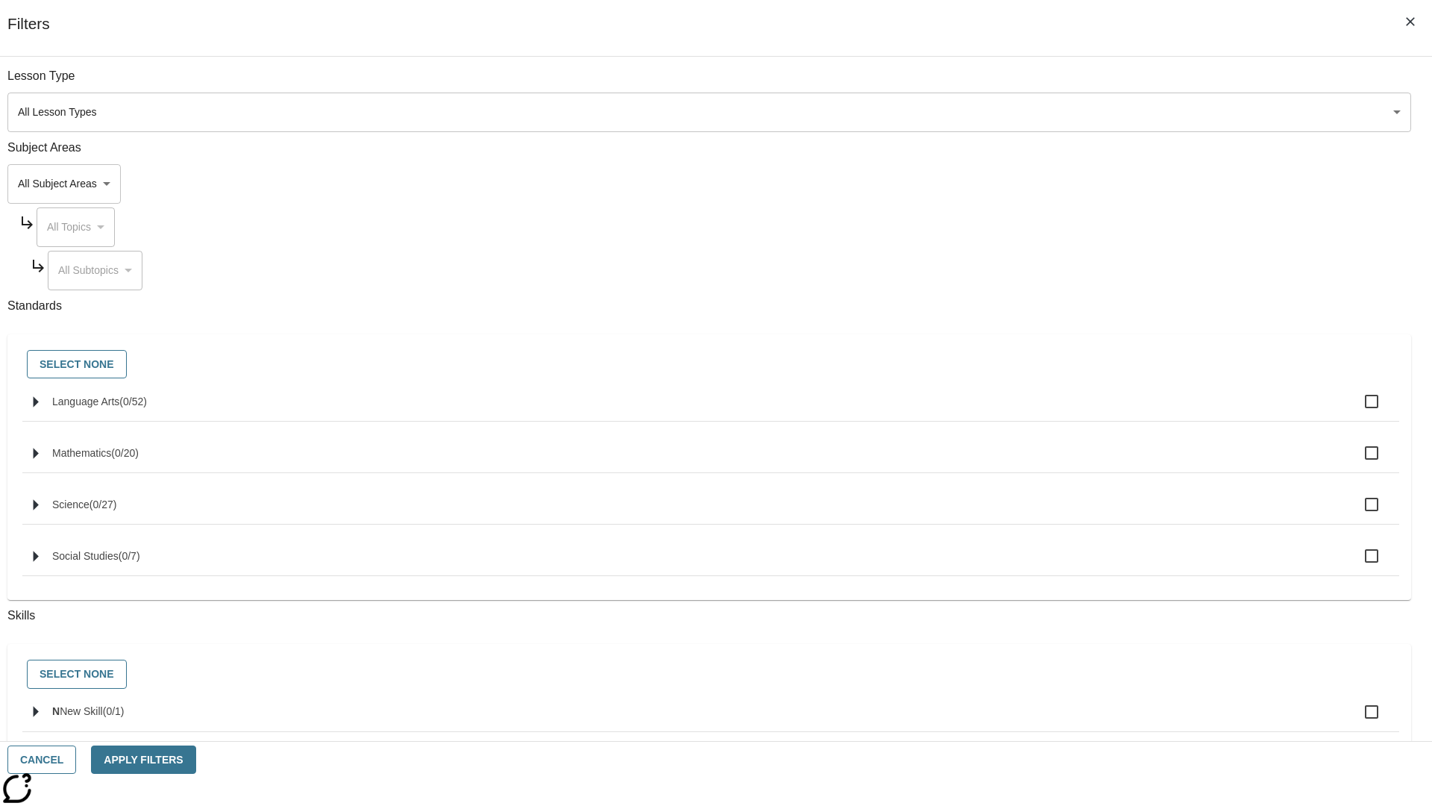
checkbox input "true"
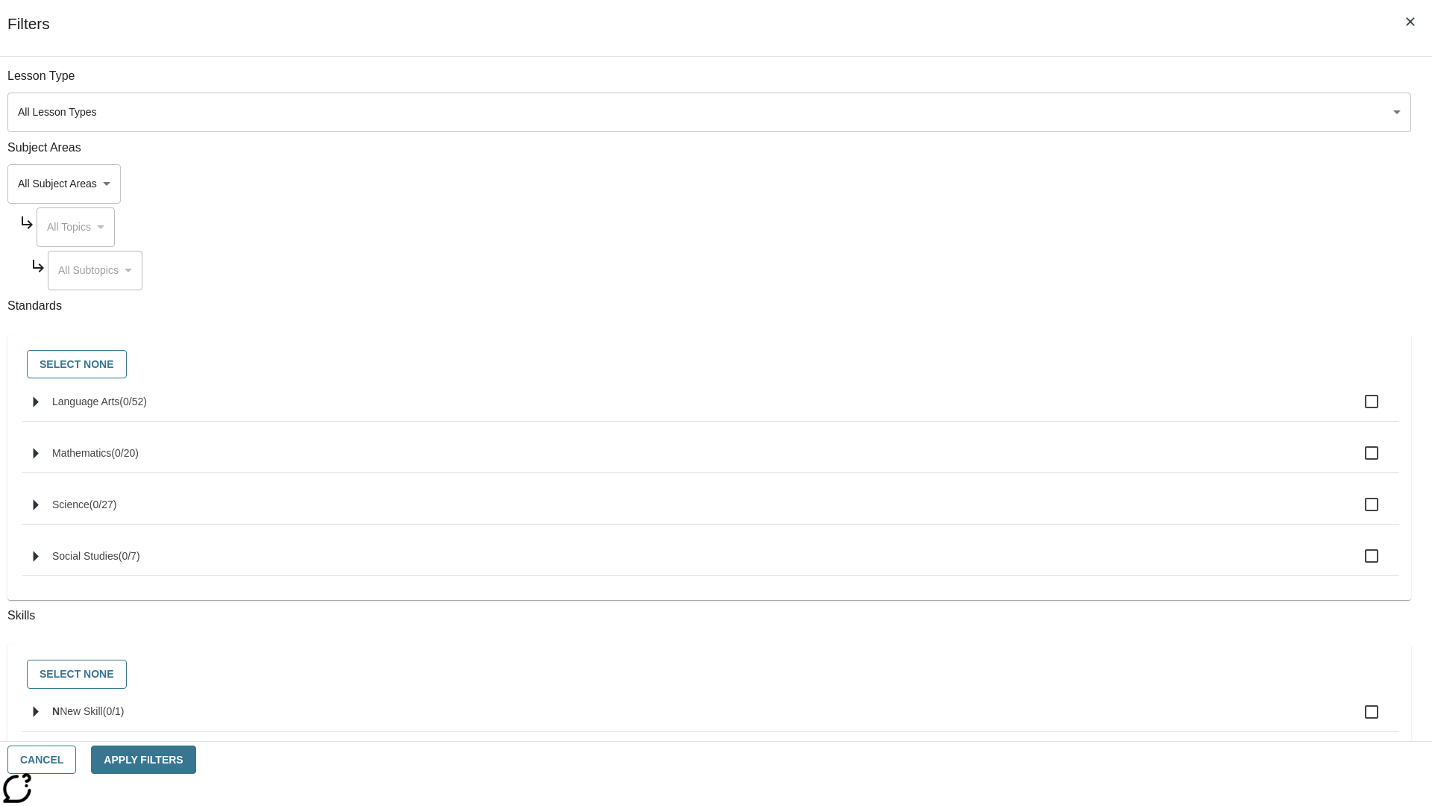
checkbox input "true"
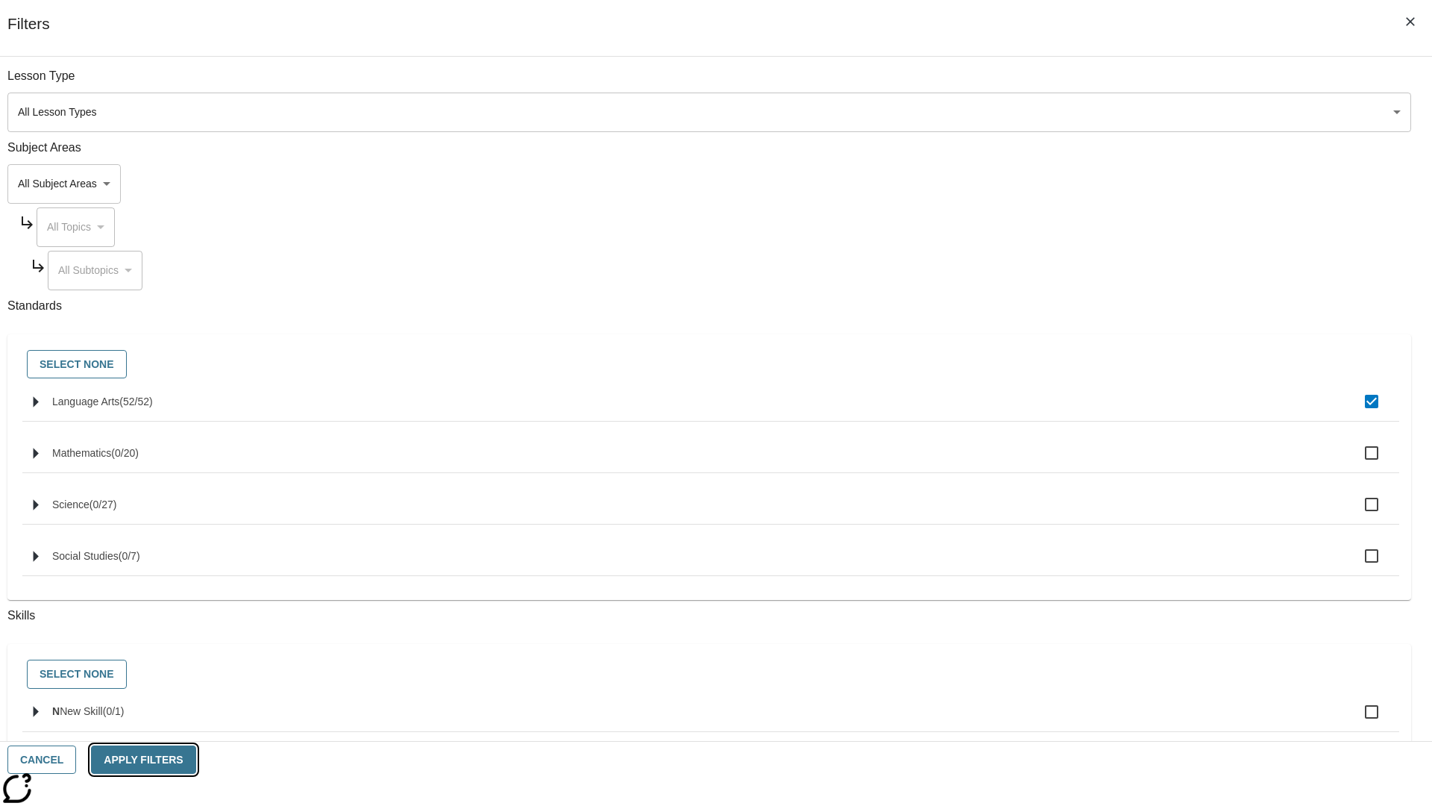
click at [195, 759] on button "Apply Filters" at bounding box center [143, 759] width 104 height 29
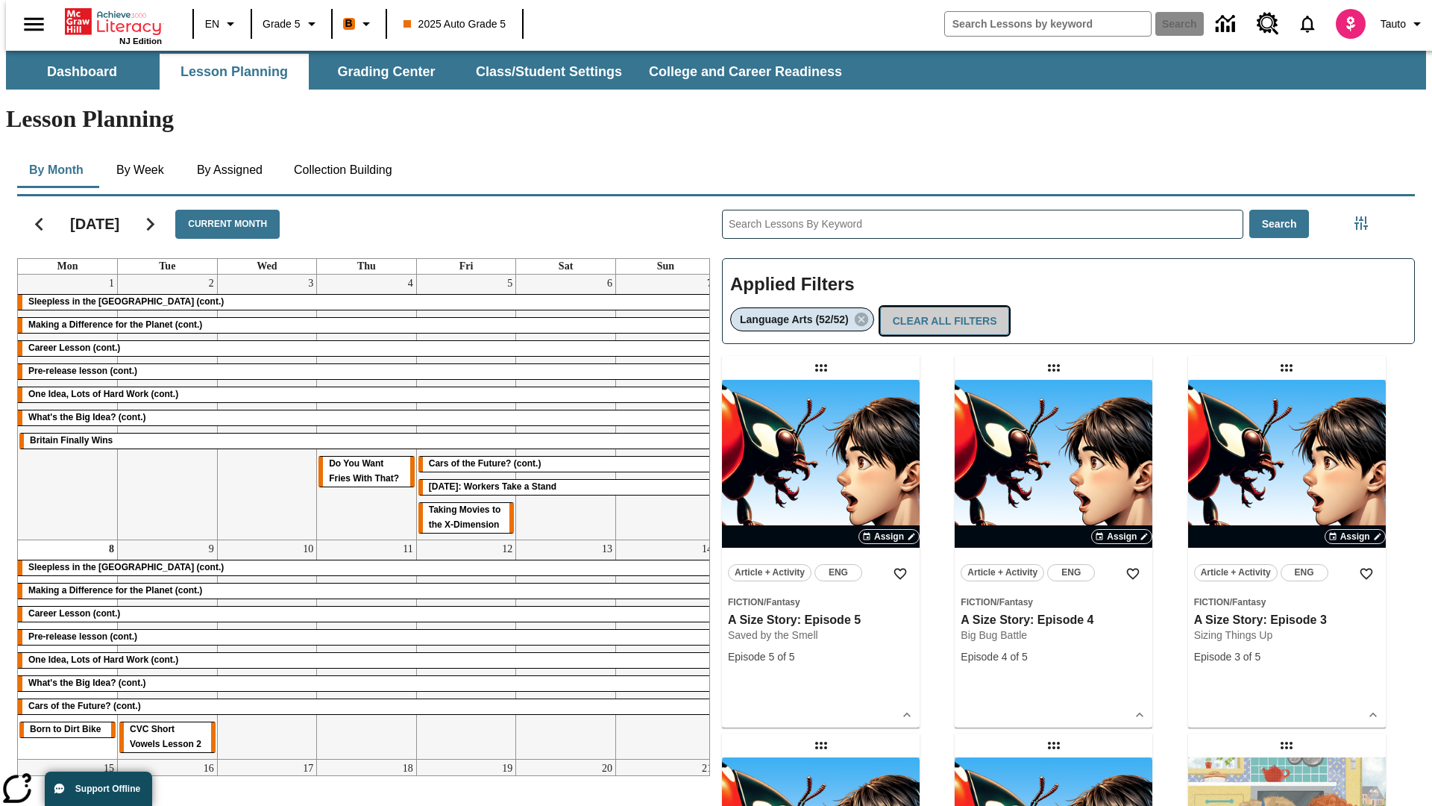
click at [941, 307] on button "Clear All Filters" at bounding box center [945, 321] width 130 height 29
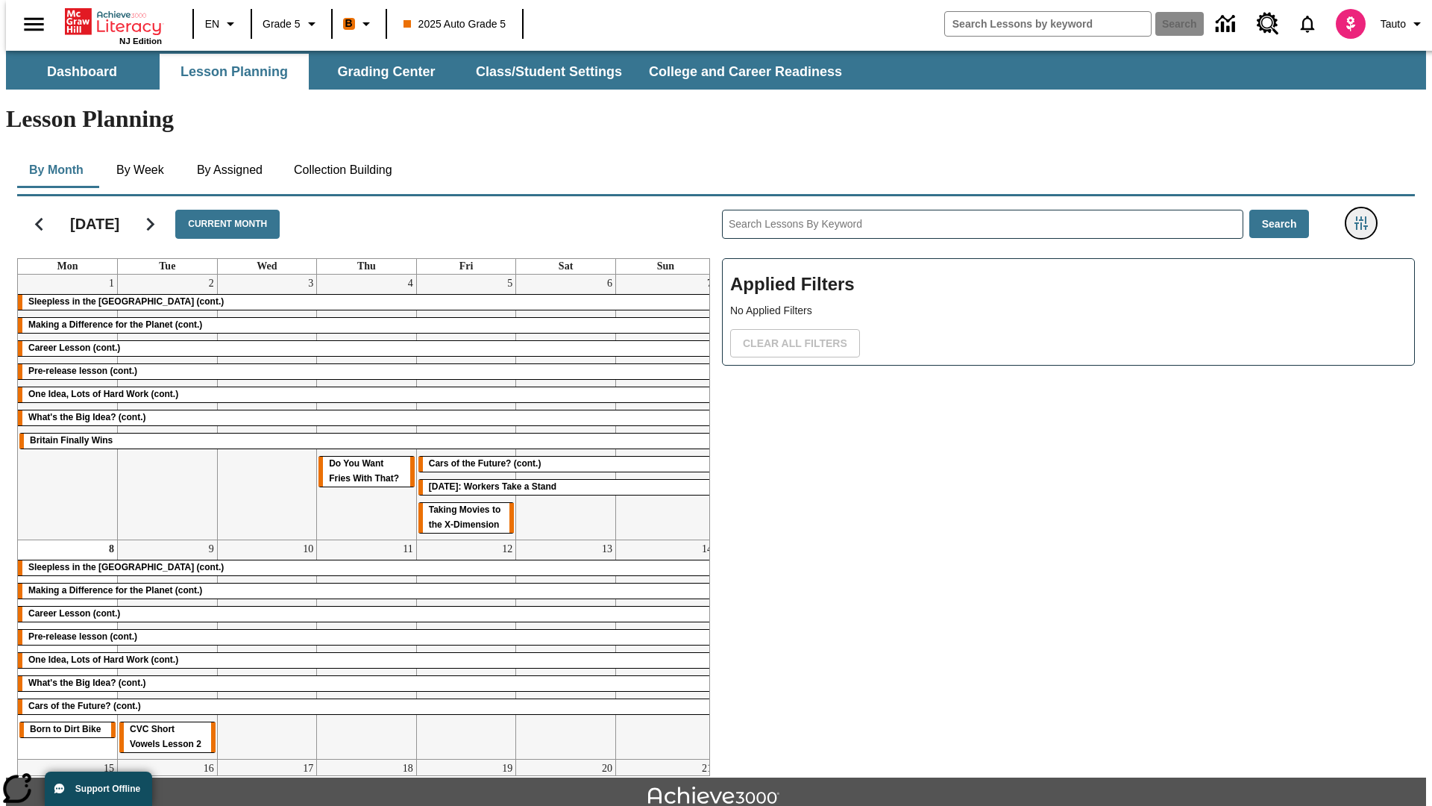
click at [1366, 216] on icon "Filters Side menu" at bounding box center [1361, 222] width 13 height 13
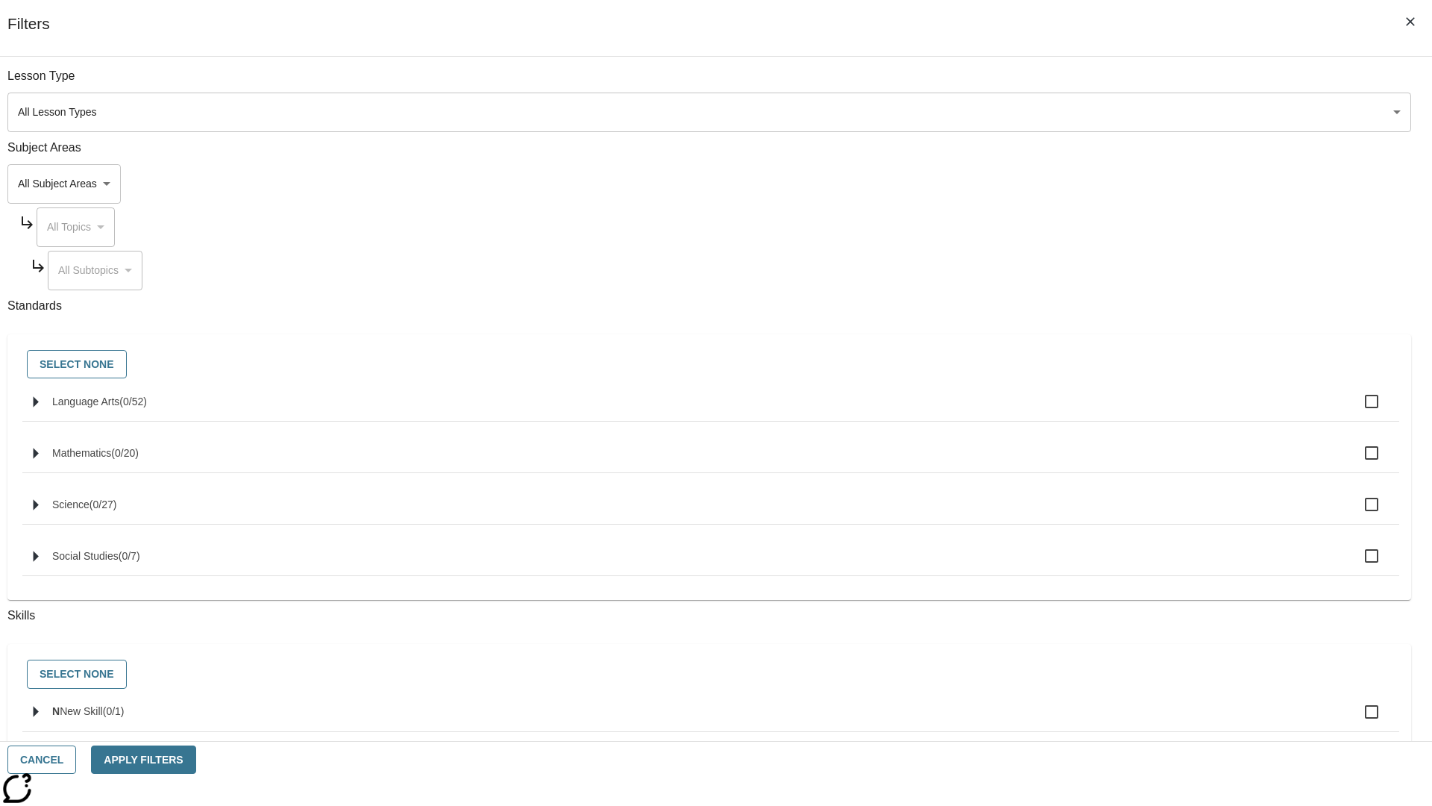
click at [1076, 721] on label "N New Skill ( 0 / 1 )" at bounding box center [719, 711] width 1335 height 31
click at [1356, 721] on input "N New Skill ( 0 / 1 )" at bounding box center [1371, 711] width 31 height 31
checkbox input "true"
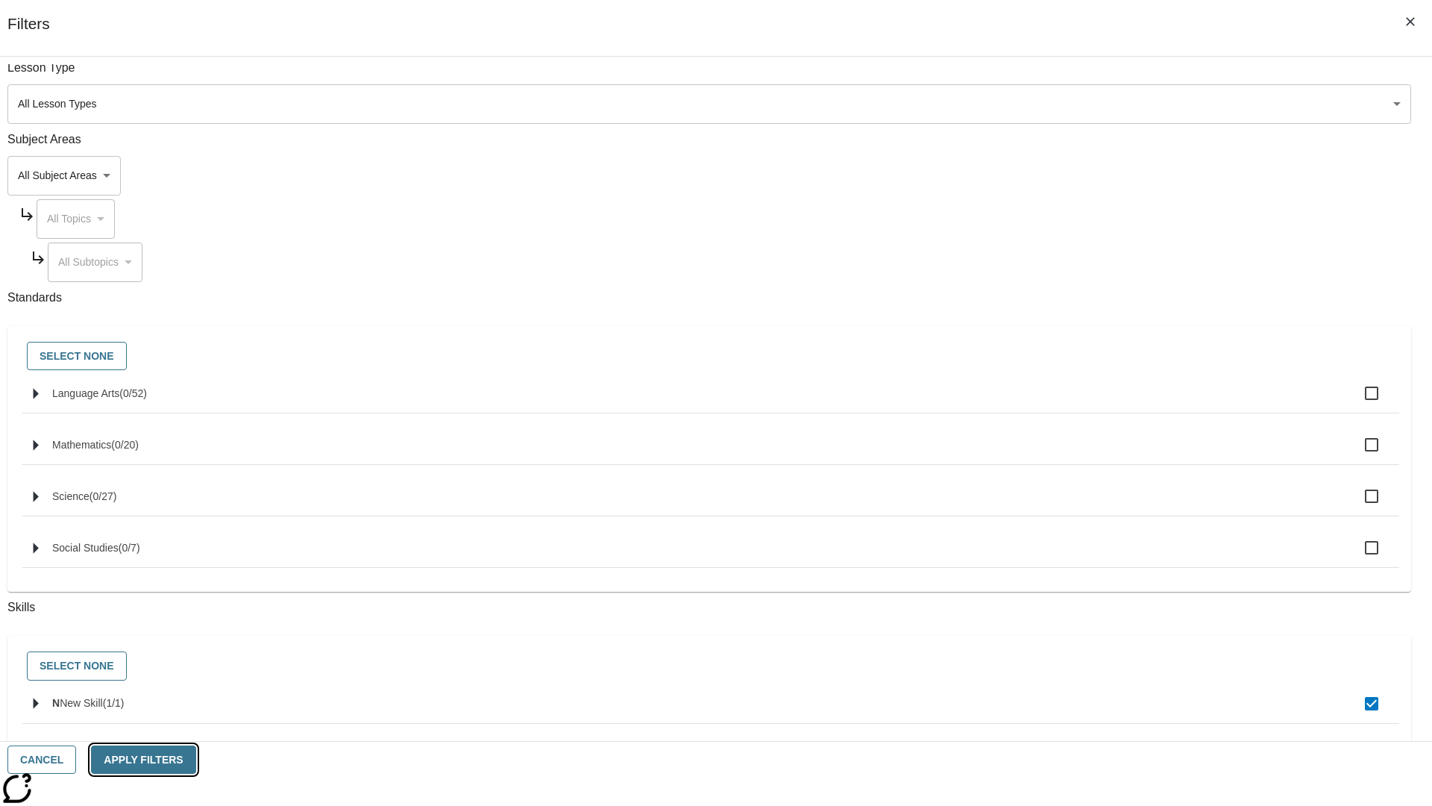
click at [195, 759] on button "Apply Filters" at bounding box center [143, 759] width 104 height 29
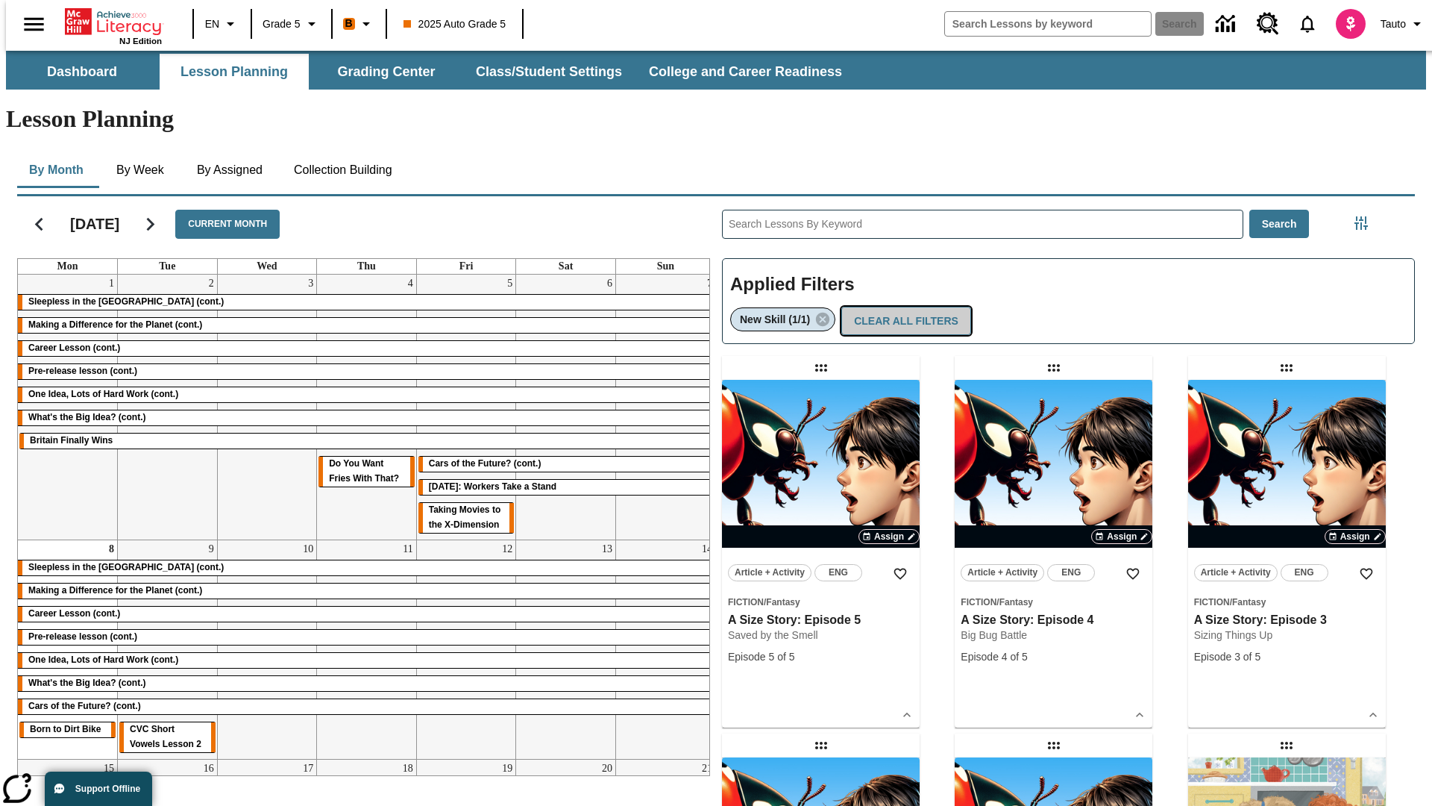
click at [903, 307] on button "Clear All Filters" at bounding box center [906, 321] width 130 height 29
click at [1366, 216] on icon "Filters Side menu" at bounding box center [1361, 222] width 13 height 13
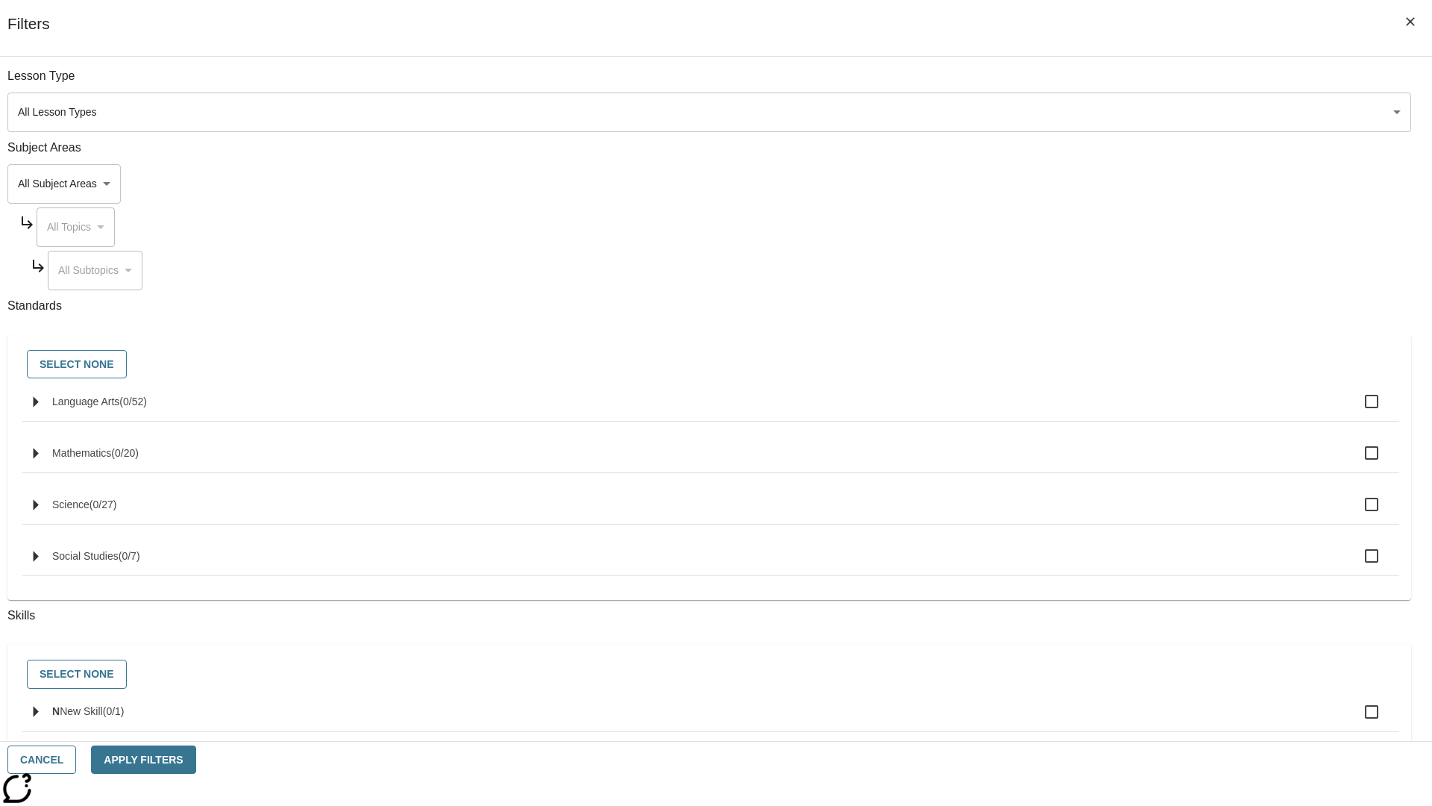
checkbox input "true"
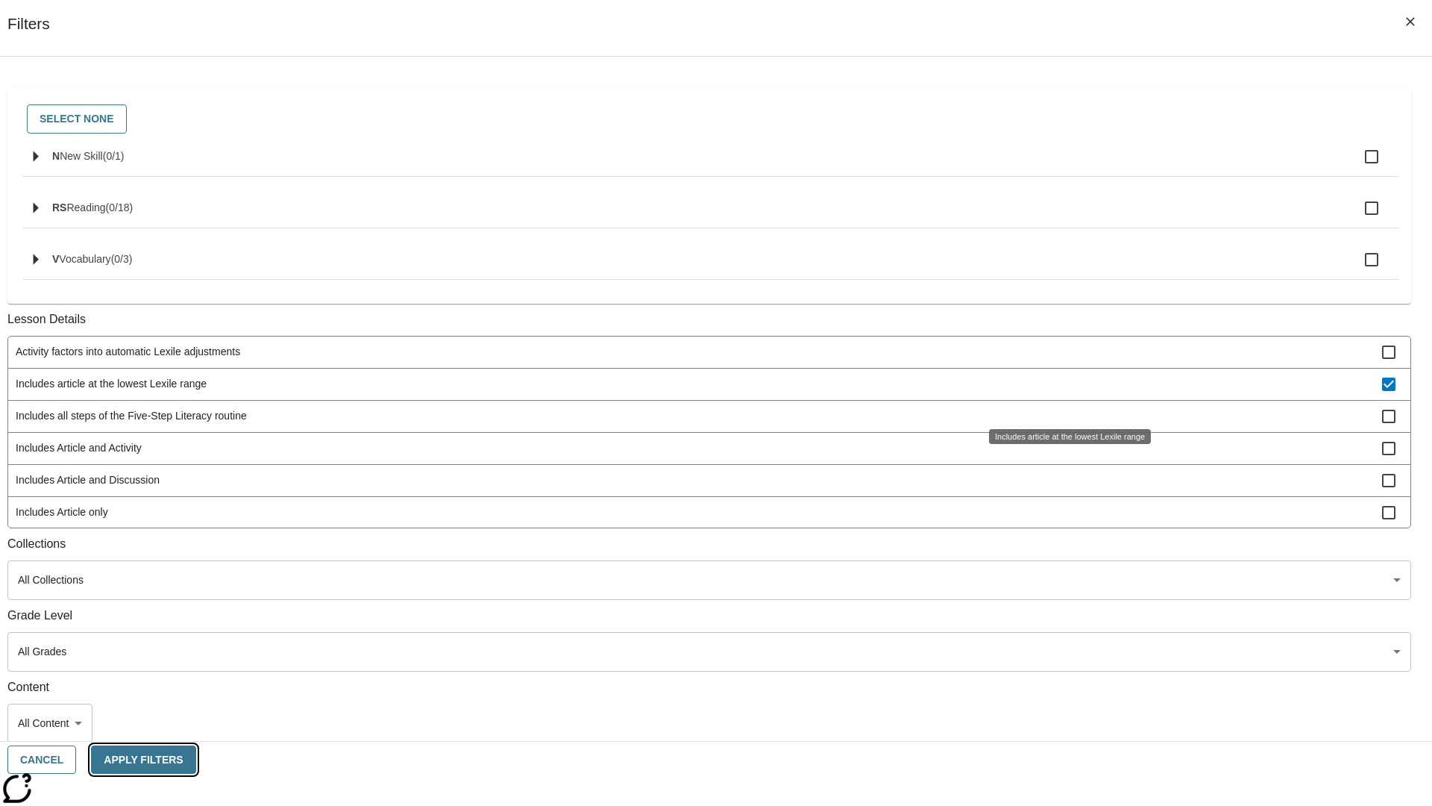
click at [195, 759] on button "Apply Filters" at bounding box center [143, 759] width 104 height 29
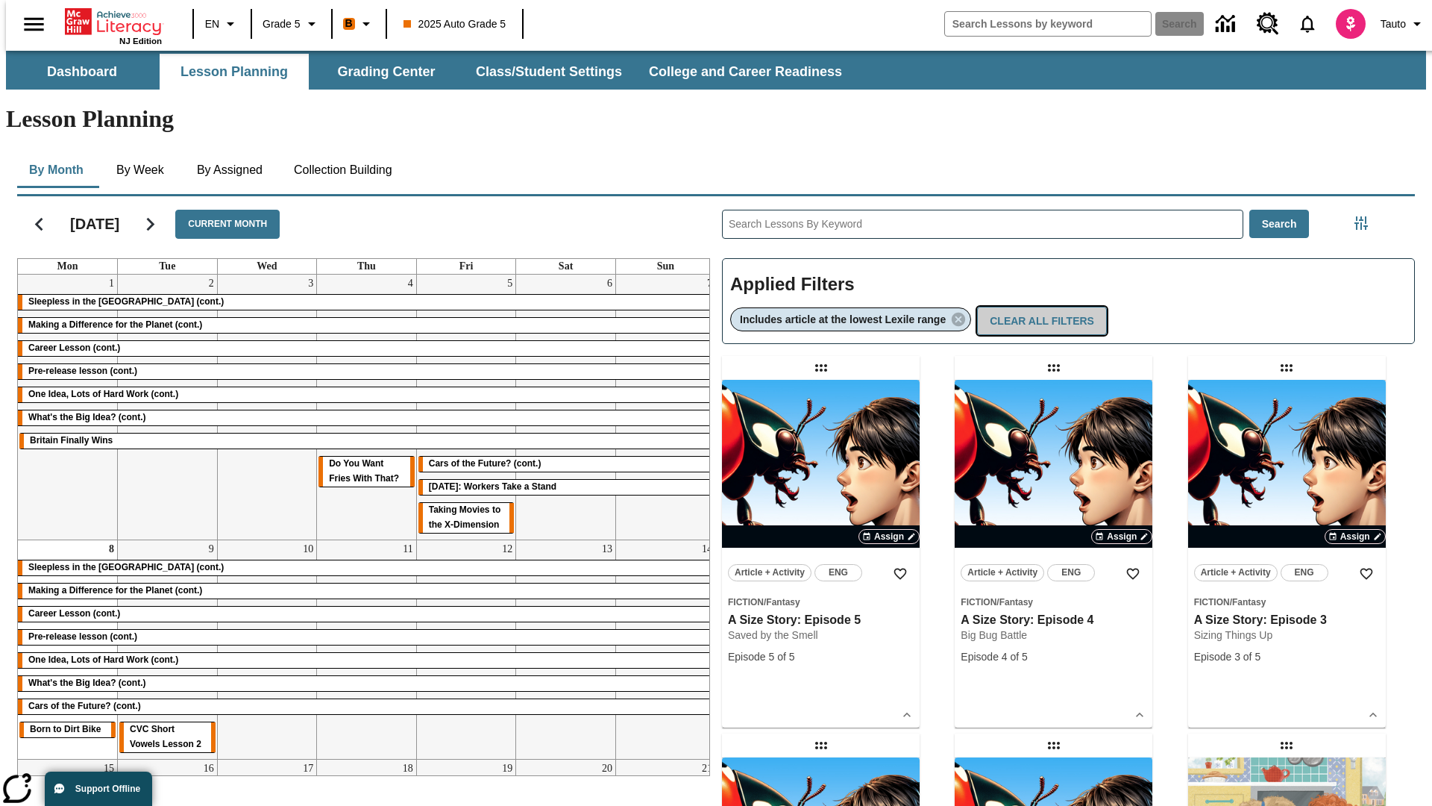
click at [1044, 307] on button "Clear All Filters" at bounding box center [1042, 321] width 130 height 29
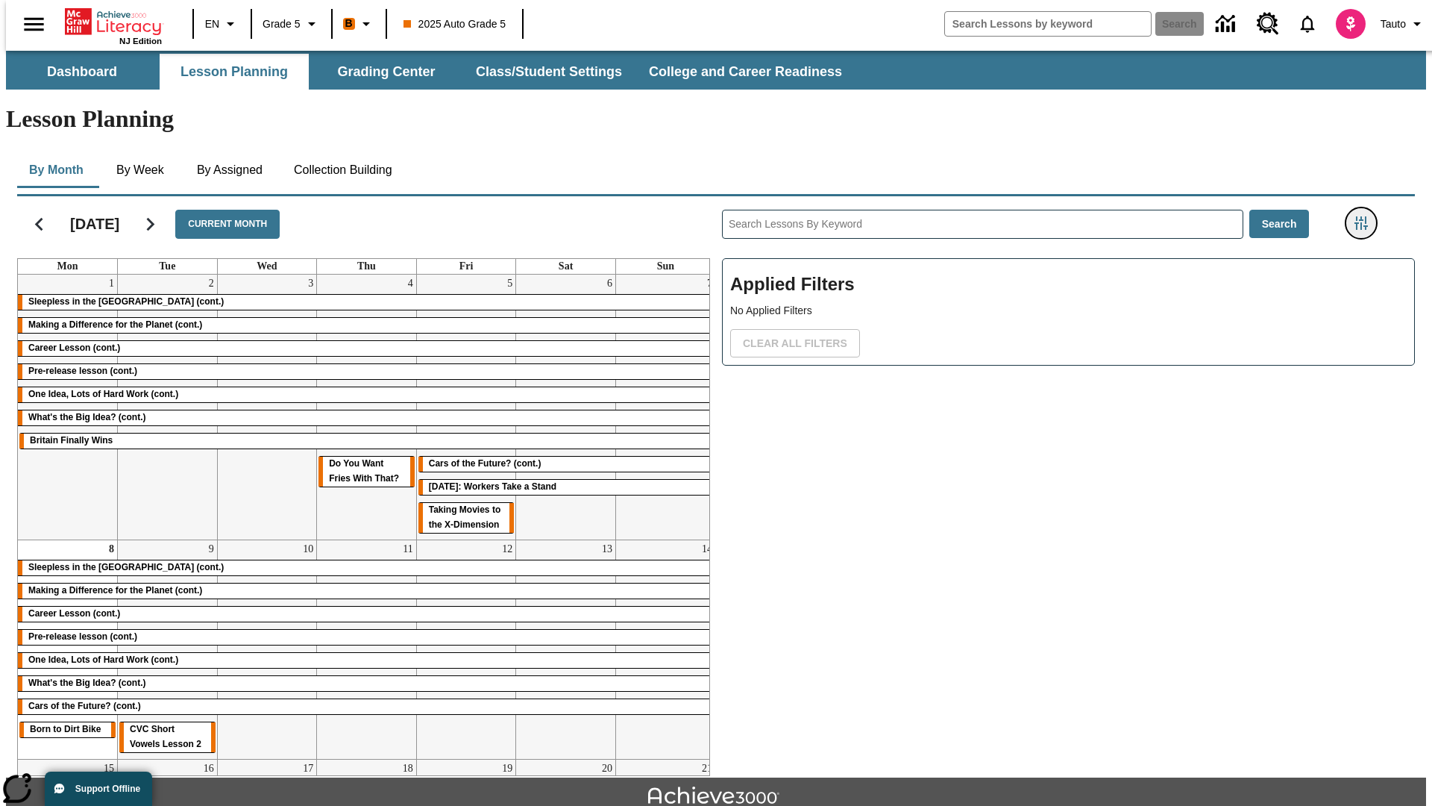
click at [1366, 216] on icon "Filters Side menu" at bounding box center [1361, 222] width 13 height 13
